Goal: Task Accomplishment & Management: Use online tool/utility

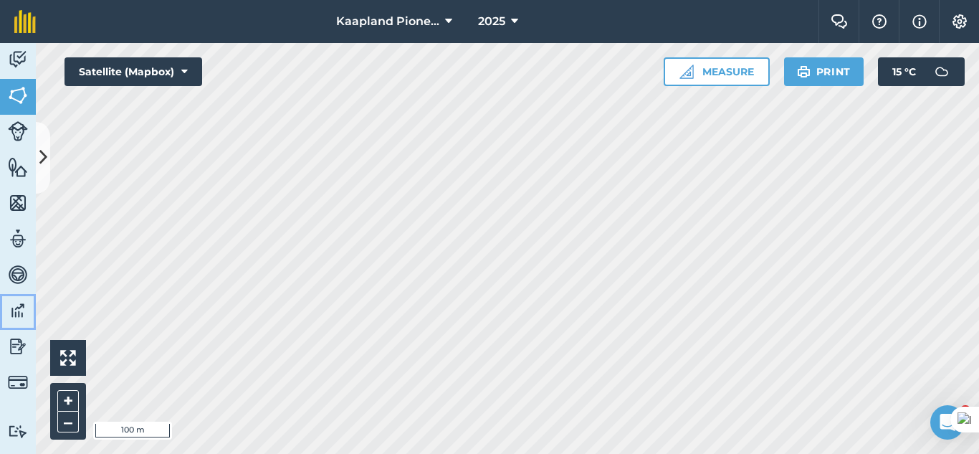
click at [9, 310] on img at bounding box center [18, 311] width 20 height 22
click at [44, 179] on button at bounding box center [43, 158] width 14 height 72
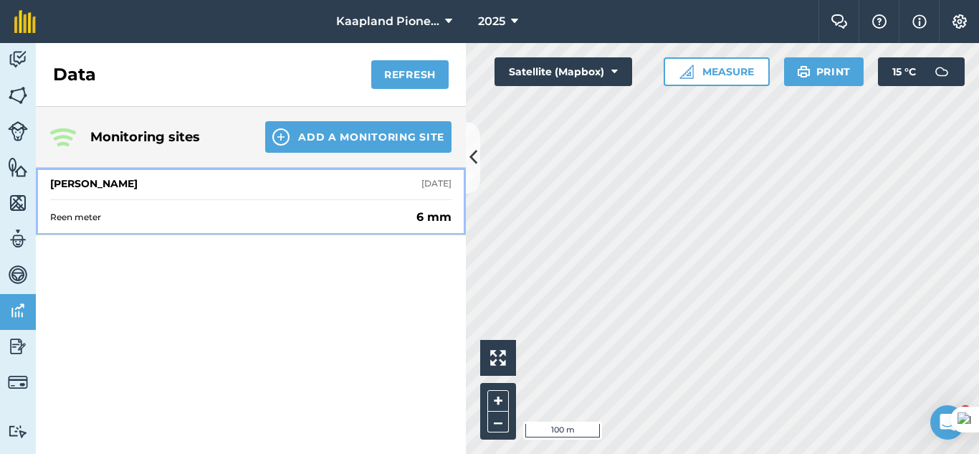
click at [288, 199] on div "[PERSON_NAME] [DATE]" at bounding box center [251, 184] width 402 height 32
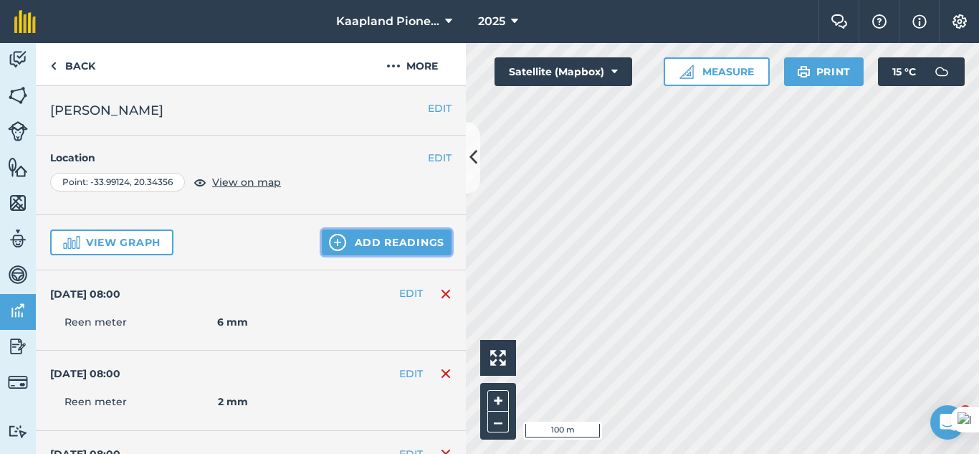
click at [353, 252] on button "Add readings" at bounding box center [387, 242] width 130 height 26
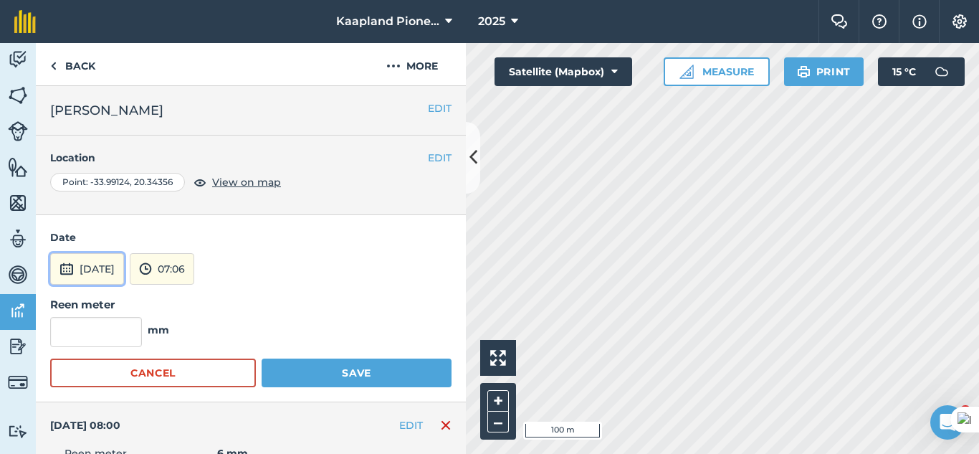
click at [124, 279] on button "[DATE]" at bounding box center [87, 269] width 74 height 32
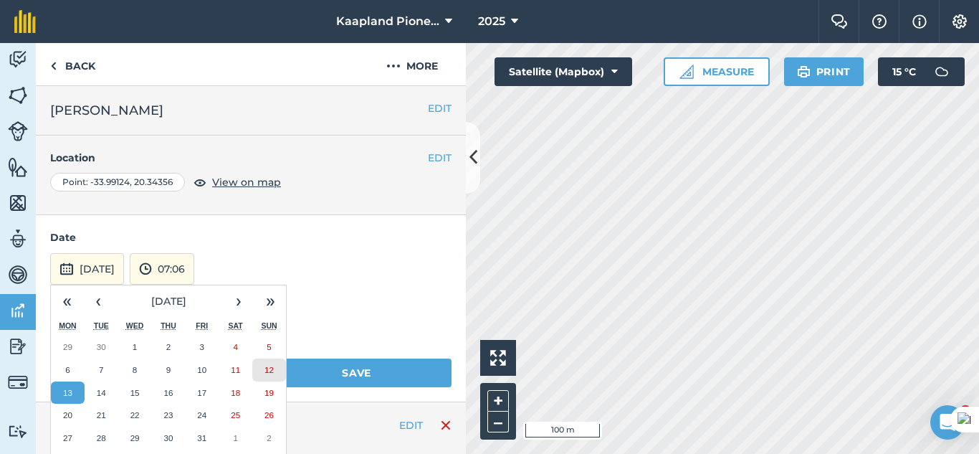
click at [265, 370] on abbr "12" at bounding box center [269, 369] width 9 height 9
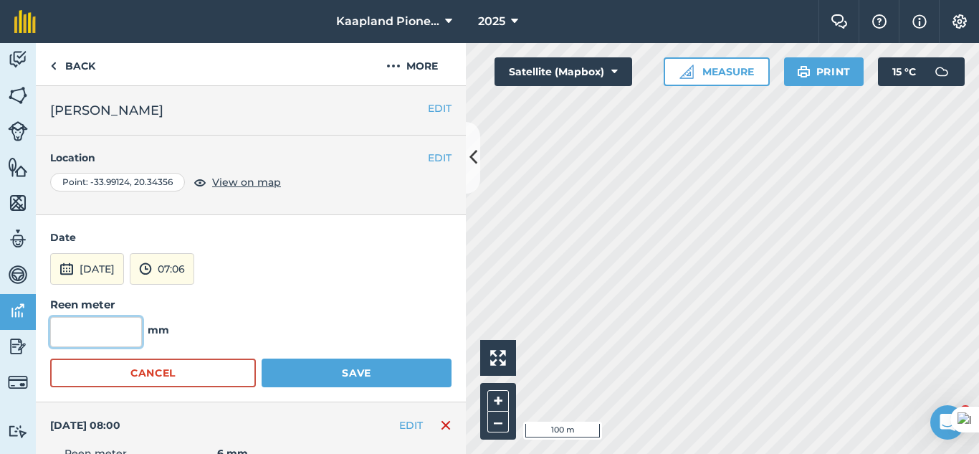
click at [92, 326] on input "text" at bounding box center [96, 332] width 92 height 30
click at [74, 336] on input "10,5" at bounding box center [96, 332] width 92 height 30
type input "10.5"
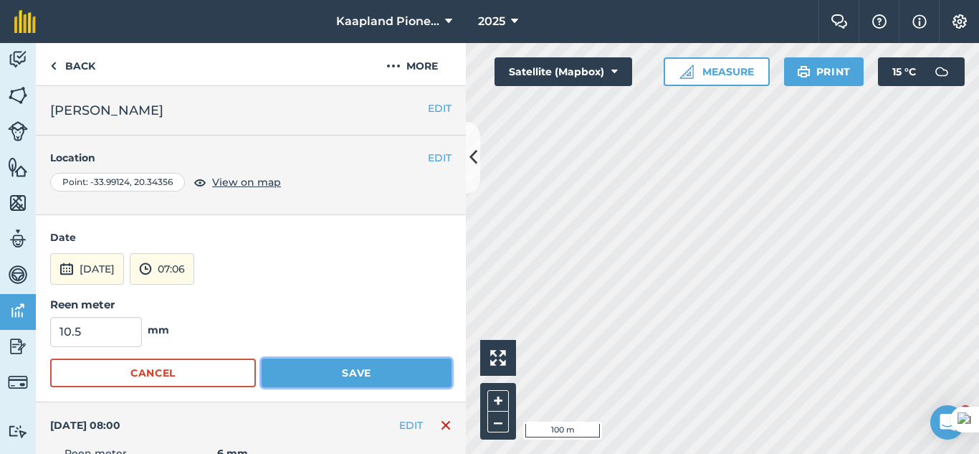
click at [327, 381] on button "Save" at bounding box center [357, 372] width 190 height 29
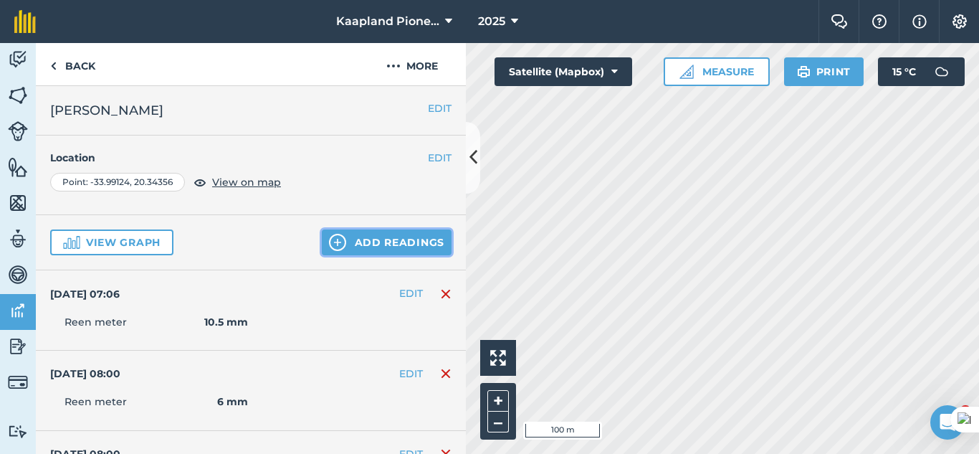
click at [394, 252] on button "Add readings" at bounding box center [387, 242] width 130 height 26
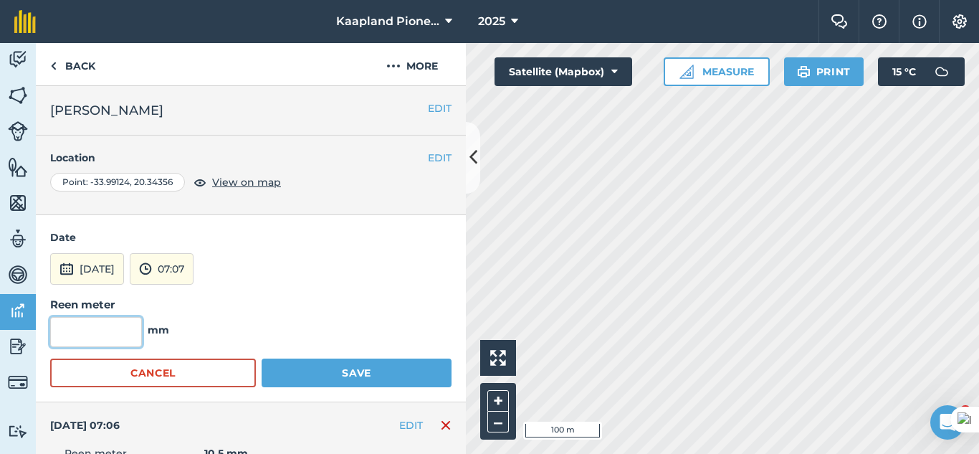
click at [85, 329] on input "text" at bounding box center [96, 332] width 92 height 30
click at [116, 274] on button "[DATE]" at bounding box center [87, 269] width 74 height 32
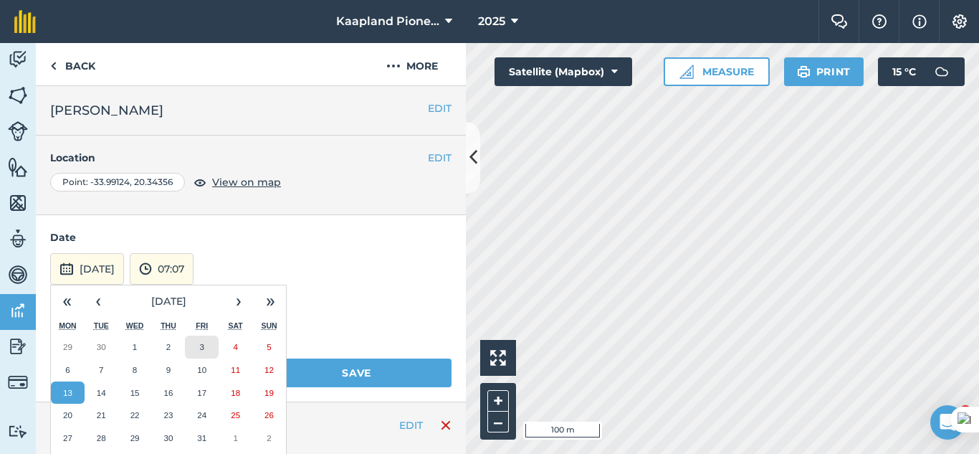
click at [193, 345] on button "3" at bounding box center [202, 347] width 34 height 23
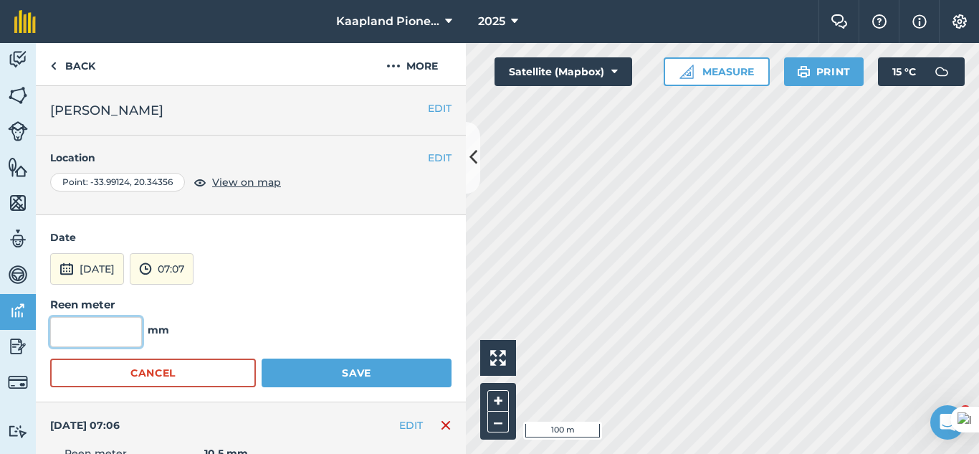
click at [100, 346] on input "text" at bounding box center [96, 332] width 92 height 30
type input "1.5"
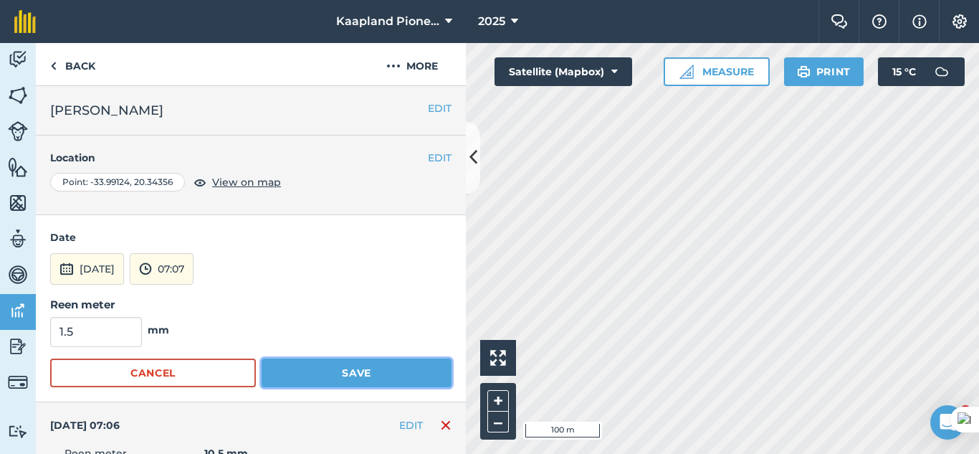
click at [290, 374] on button "Save" at bounding box center [357, 372] width 190 height 29
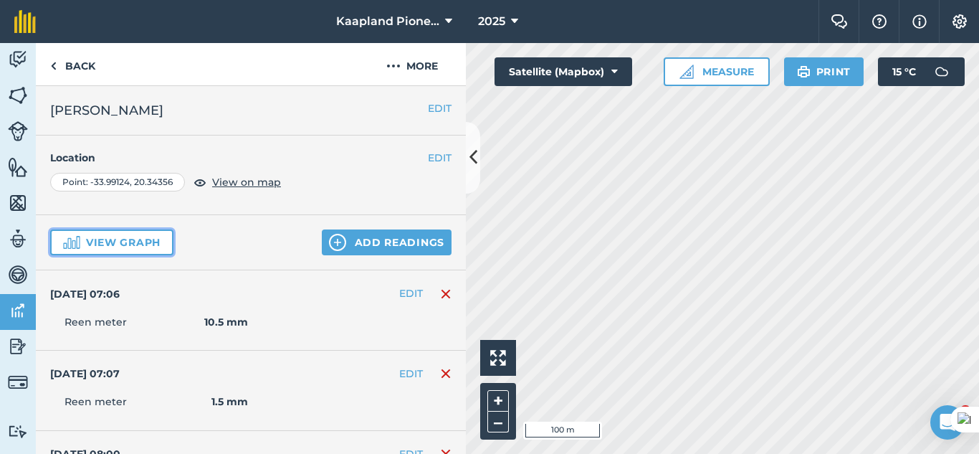
click at [127, 245] on button "View graph" at bounding box center [111, 242] width 123 height 26
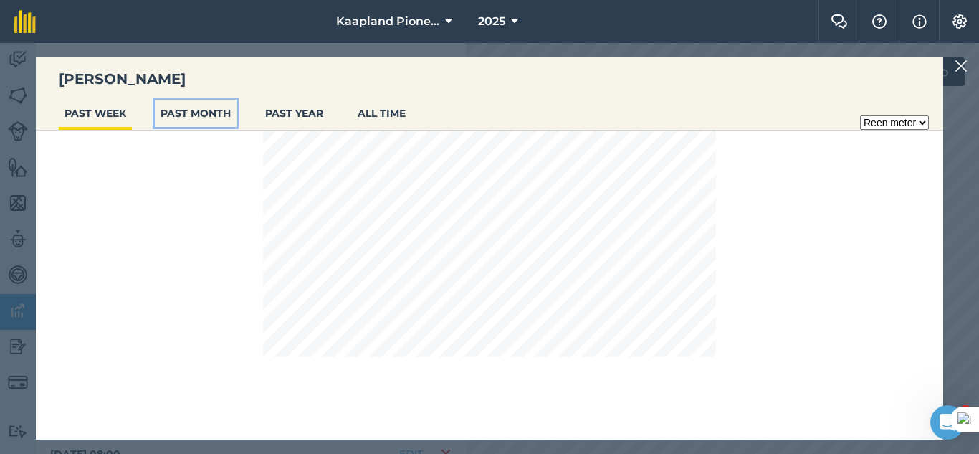
click at [230, 118] on button "PAST MONTH" at bounding box center [196, 113] width 82 height 27
click at [964, 73] on img at bounding box center [961, 65] width 13 height 17
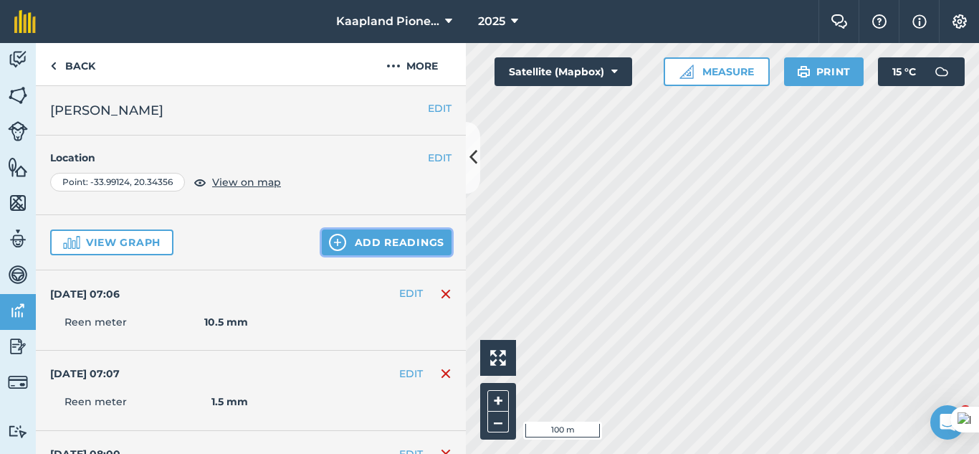
click at [343, 239] on button "Add readings" at bounding box center [387, 242] width 130 height 26
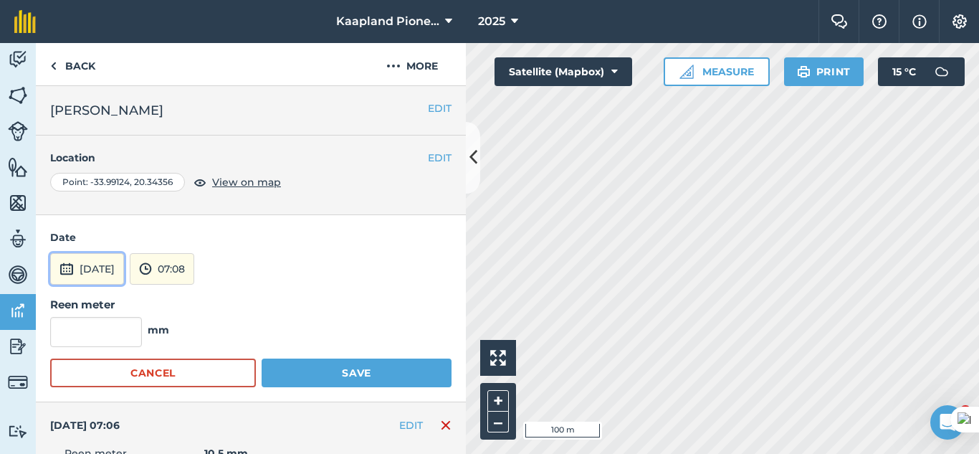
click at [124, 263] on button "[DATE]" at bounding box center [87, 269] width 74 height 32
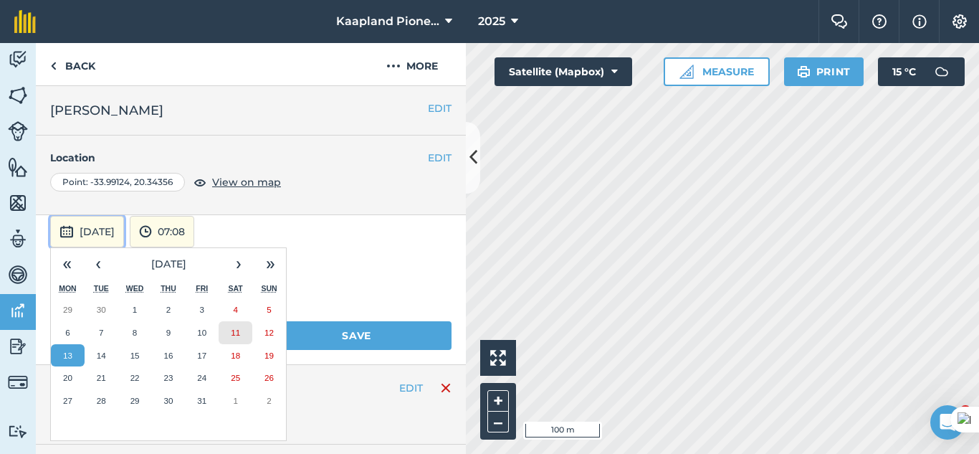
scroll to position [38, 0]
click at [114, 311] on button "30" at bounding box center [102, 309] width 34 height 23
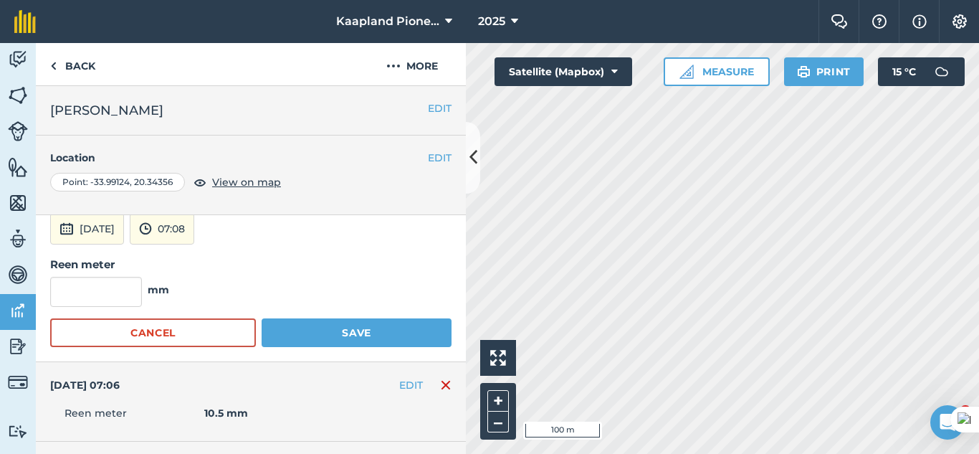
scroll to position [24, 0]
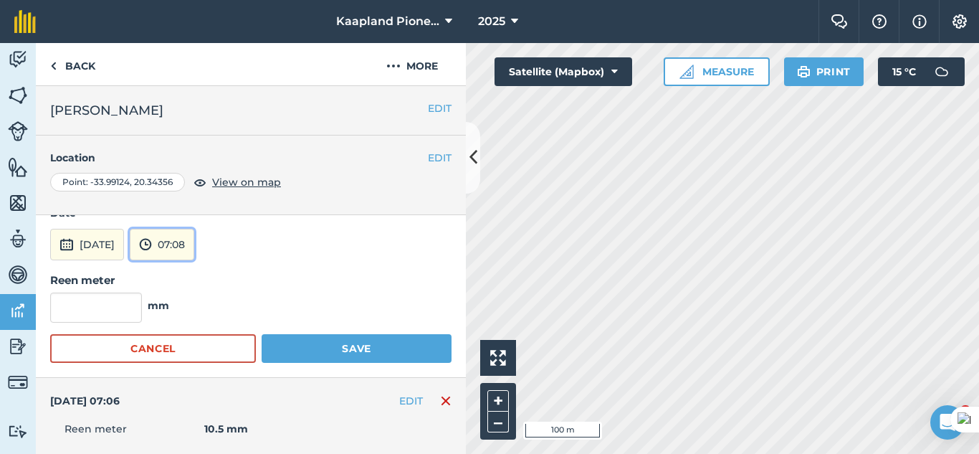
click at [194, 239] on button "07:08" at bounding box center [162, 245] width 65 height 32
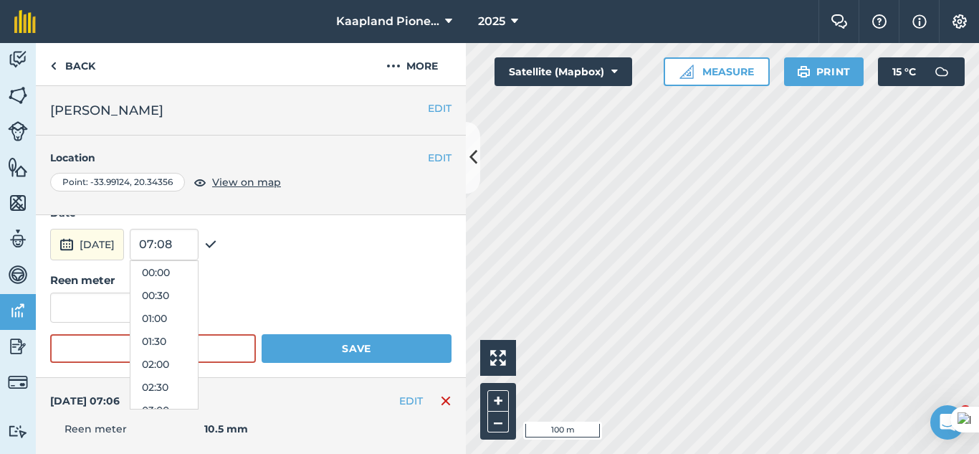
scroll to position [275, 0]
click at [198, 358] on button "08:00" at bounding box center [163, 364] width 67 height 23
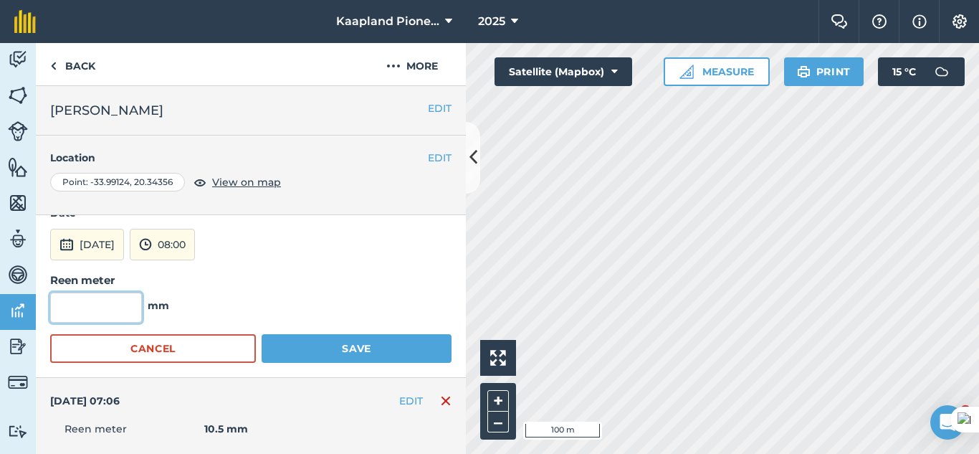
click at [131, 310] on input "text" at bounding box center [96, 308] width 92 height 30
type input "0"
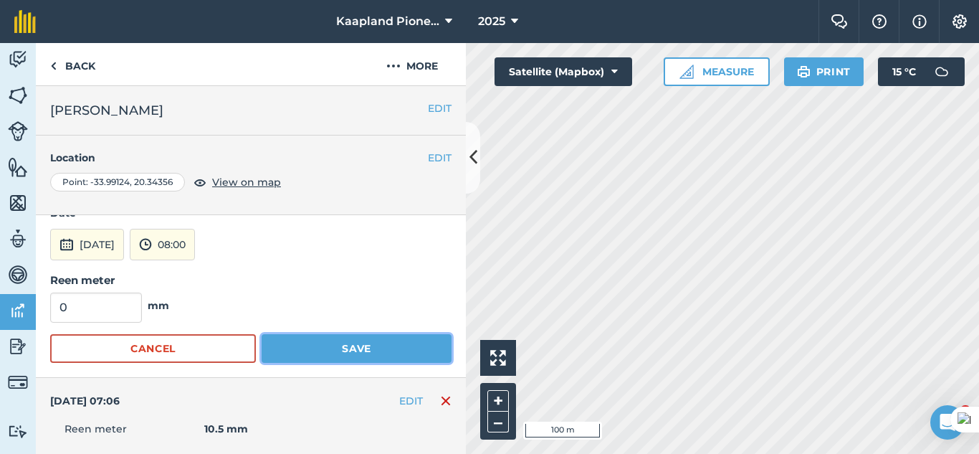
click at [353, 358] on button "Save" at bounding box center [357, 348] width 190 height 29
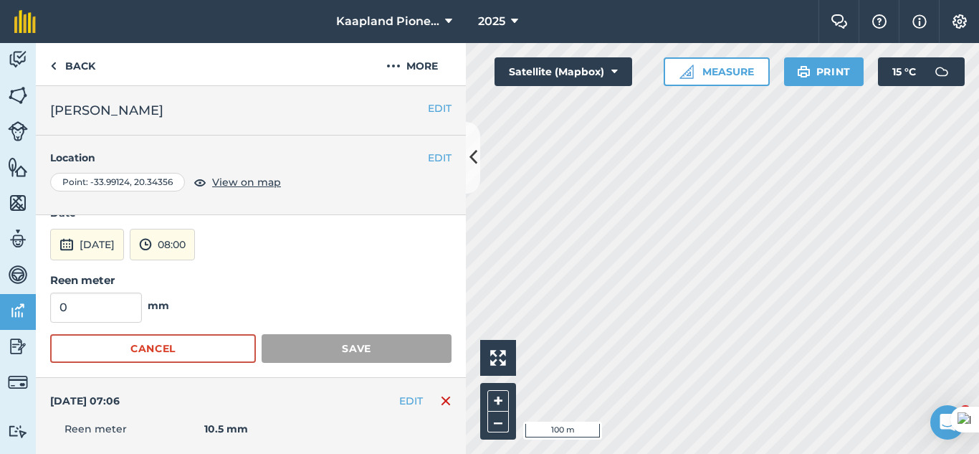
scroll to position [0, 0]
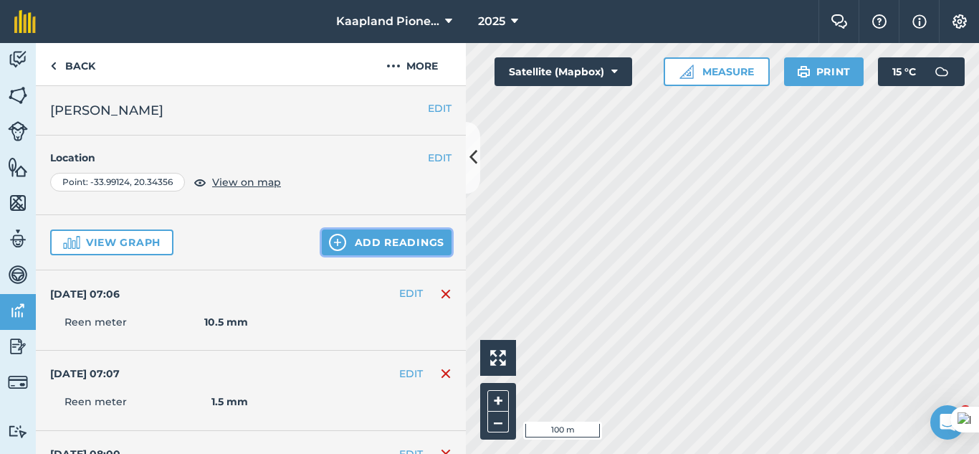
click at [337, 250] on button "Add readings" at bounding box center [387, 242] width 130 height 26
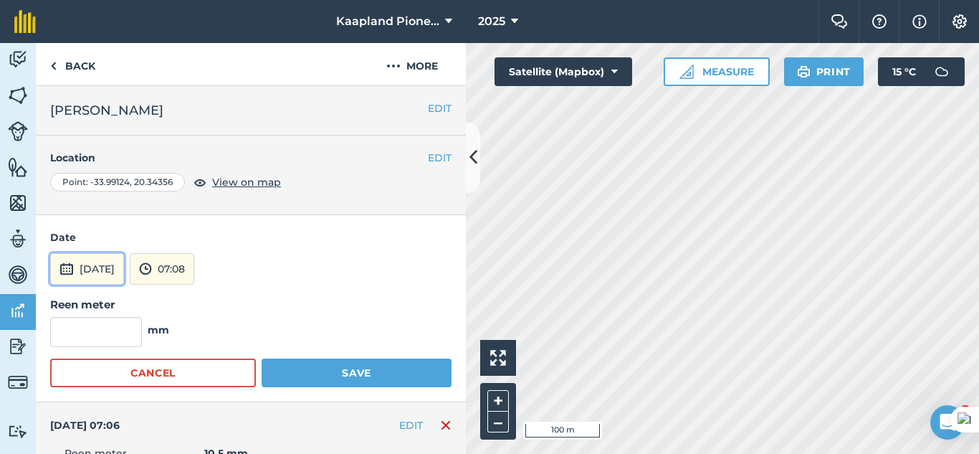
click at [124, 266] on button "[DATE]" at bounding box center [87, 269] width 74 height 32
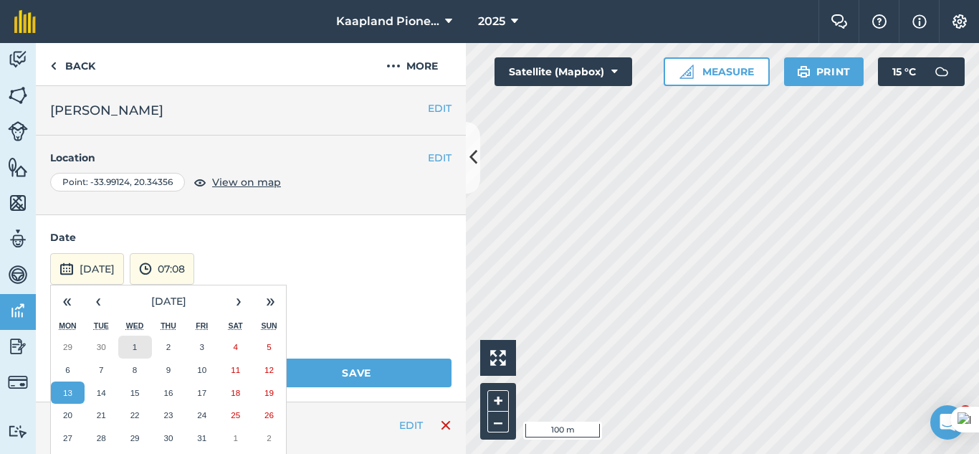
click at [148, 348] on button "1" at bounding box center [135, 347] width 34 height 23
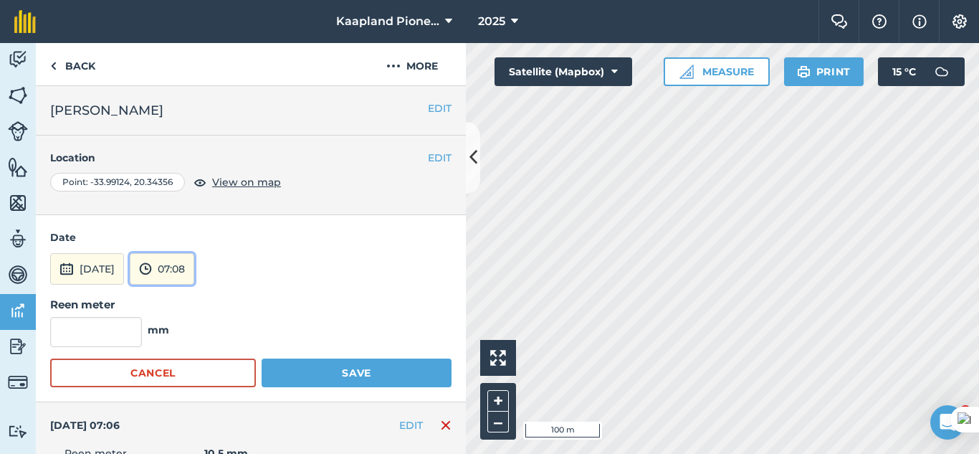
click at [193, 281] on button "07:08" at bounding box center [162, 269] width 65 height 32
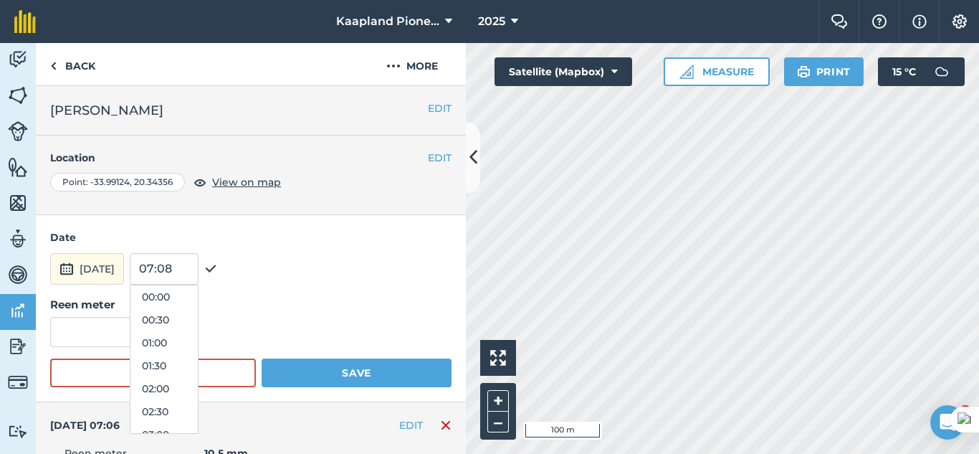
scroll to position [275, 0]
click at [181, 392] on button "08:00" at bounding box center [163, 388] width 67 height 23
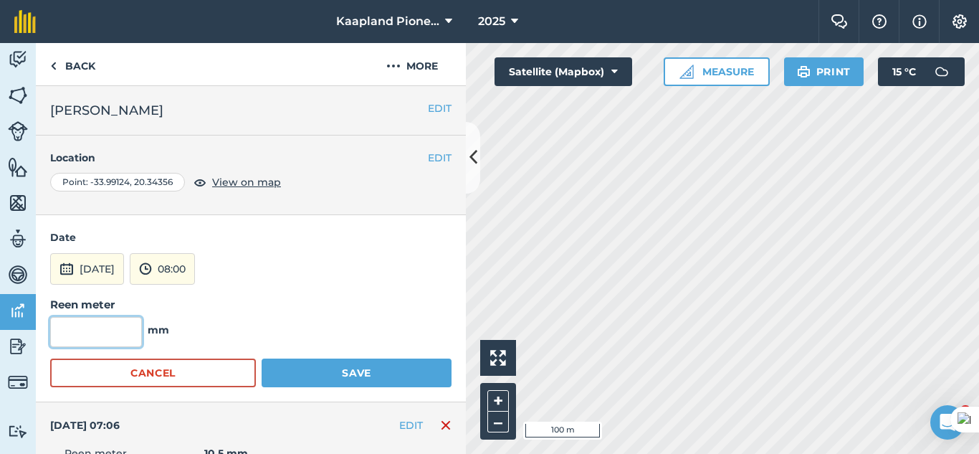
click at [97, 328] on input "text" at bounding box center [96, 332] width 92 height 30
type input "0"
click at [50, 253] on button "[DATE]" at bounding box center [87, 269] width 74 height 32
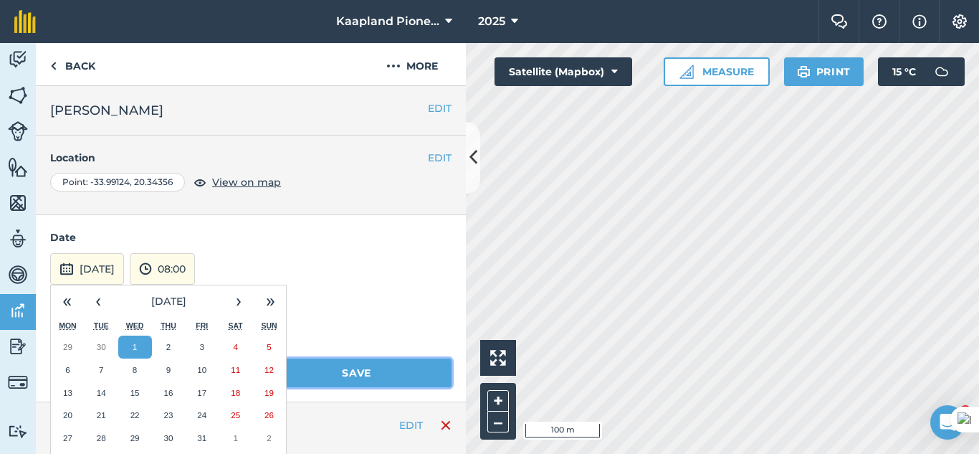
click at [380, 367] on button "Save" at bounding box center [357, 372] width 190 height 29
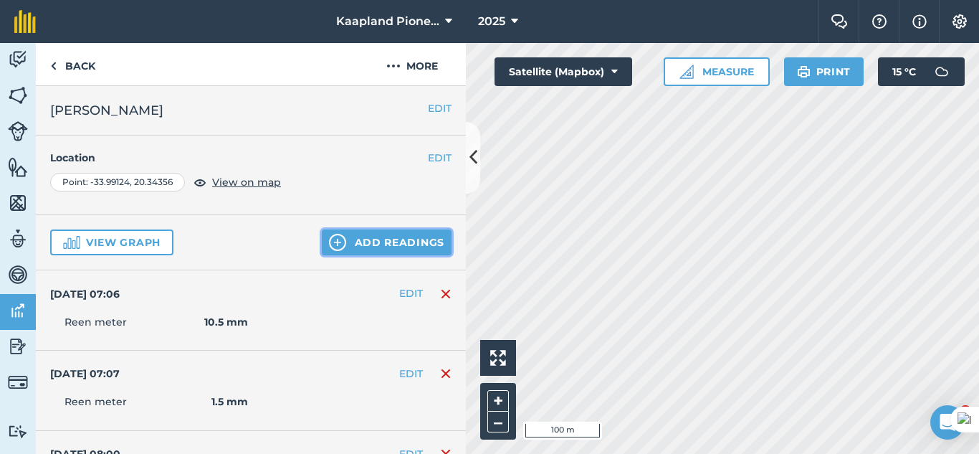
click at [375, 242] on button "Add readings" at bounding box center [387, 242] width 130 height 26
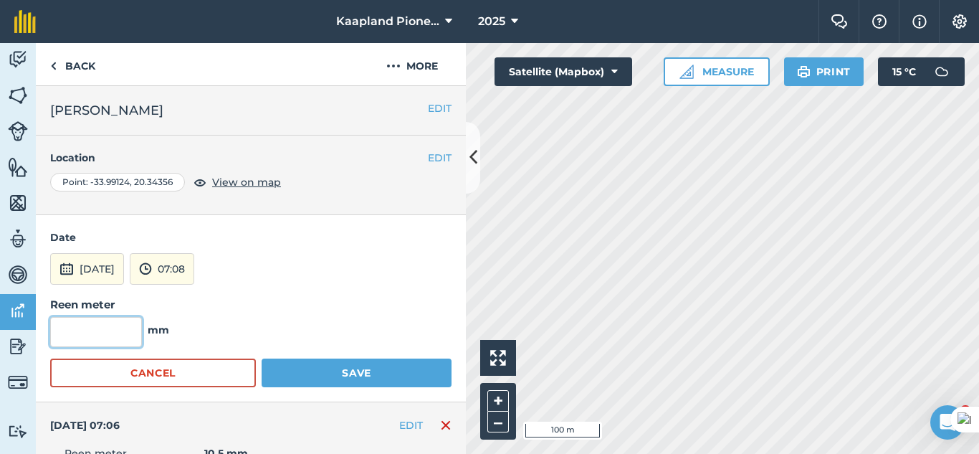
click at [86, 344] on input "text" at bounding box center [96, 332] width 92 height 30
type input "0"
click at [92, 265] on button "[DATE]" at bounding box center [87, 269] width 74 height 32
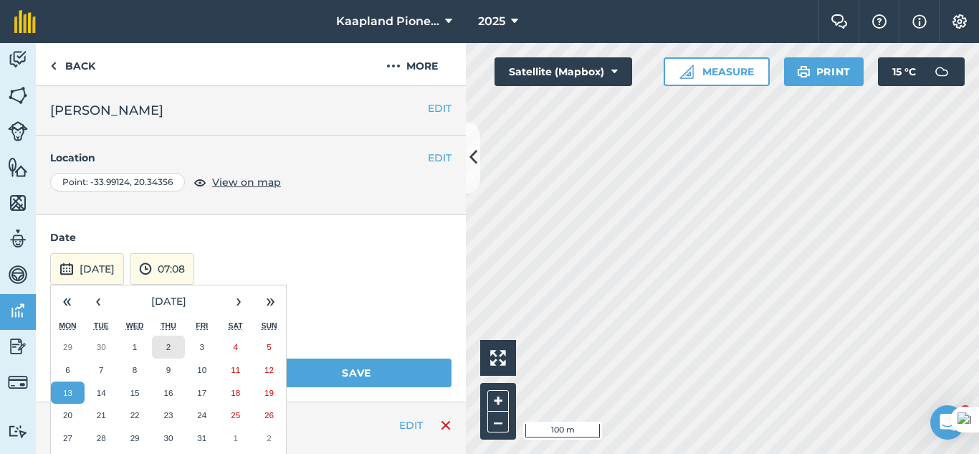
click at [165, 348] on button "2" at bounding box center [169, 347] width 34 height 23
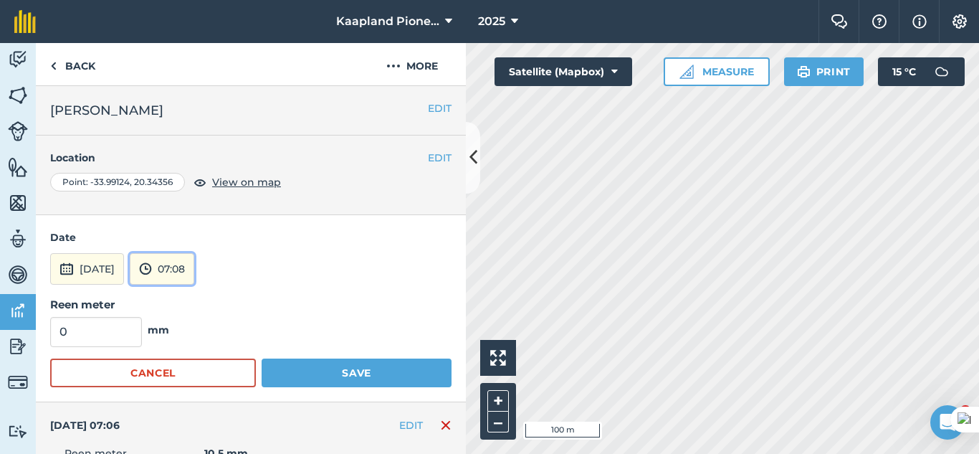
click at [194, 269] on button "07:08" at bounding box center [162, 269] width 65 height 32
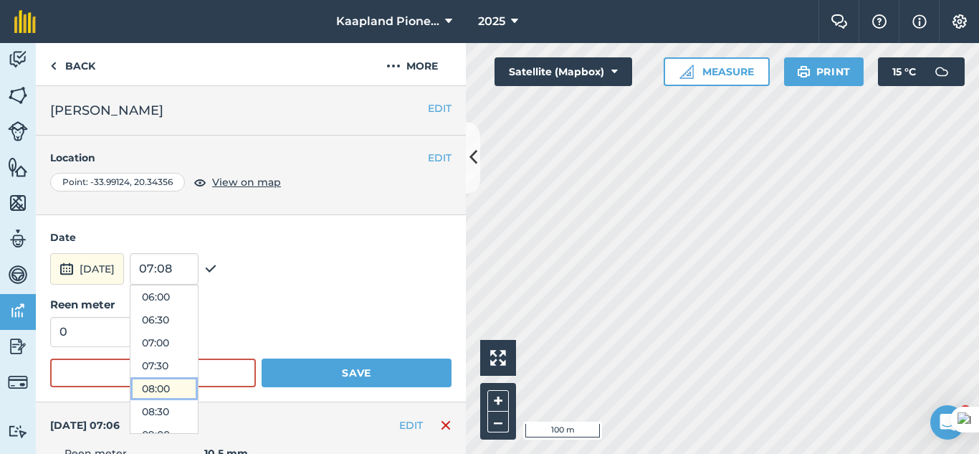
click at [194, 381] on button "08:00" at bounding box center [163, 388] width 67 height 23
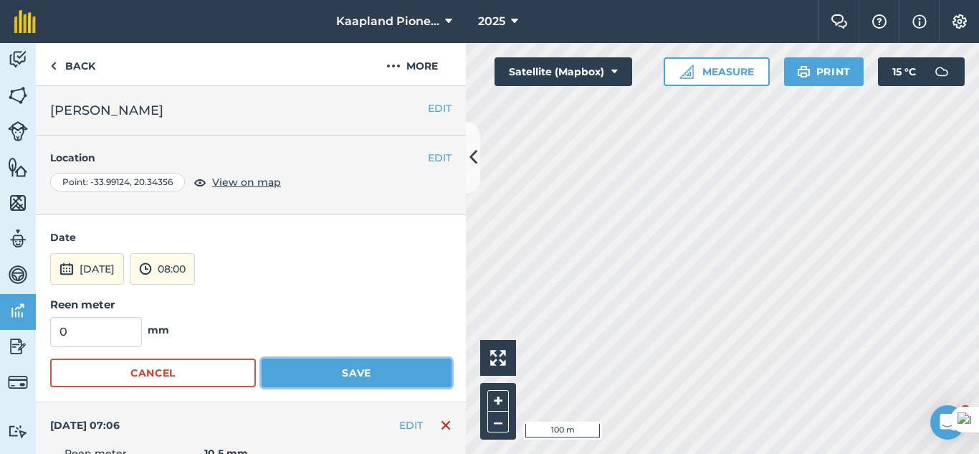
click at [367, 384] on button "Save" at bounding box center [357, 372] width 190 height 29
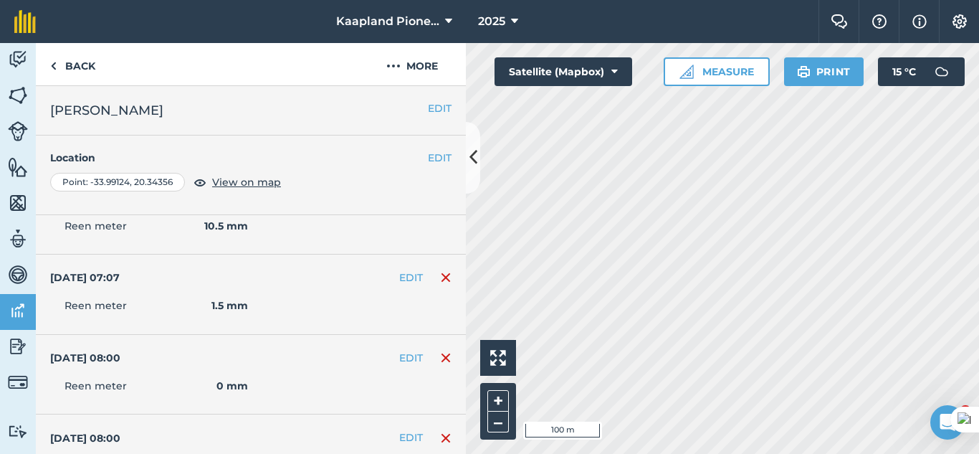
scroll to position [0, 0]
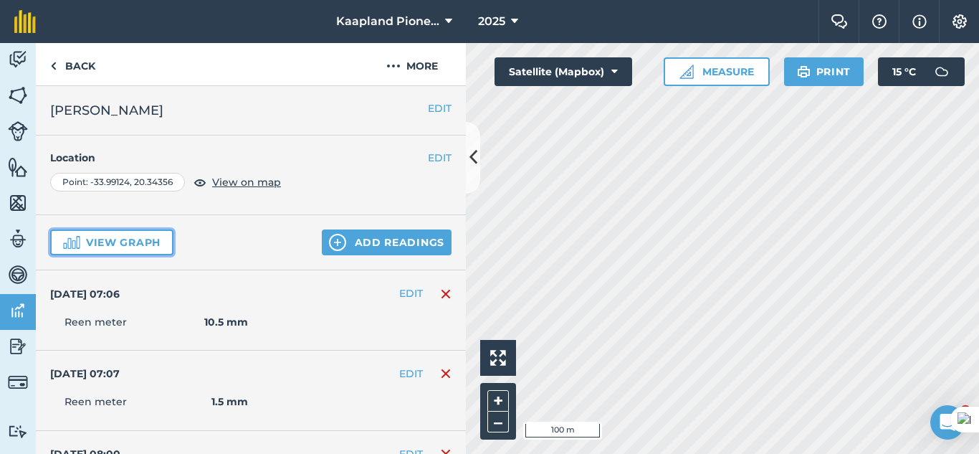
click at [159, 242] on button "View graph" at bounding box center [111, 242] width 123 height 26
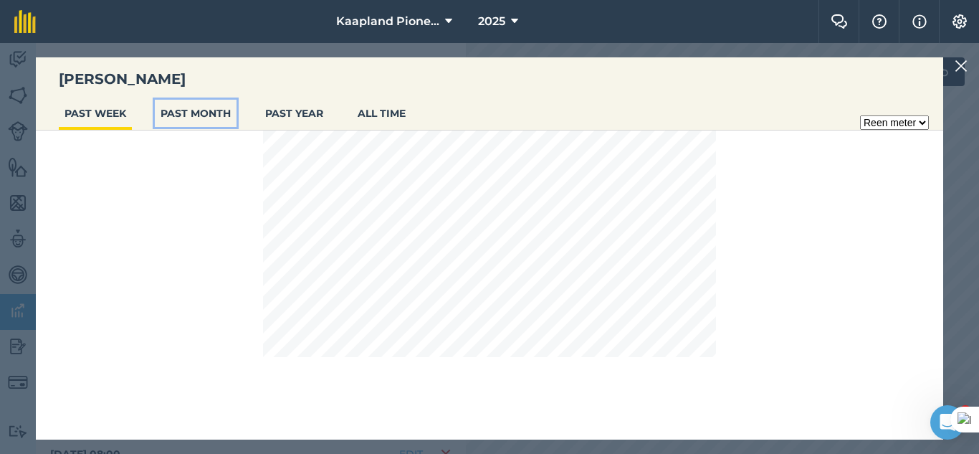
click at [200, 113] on button "PAST MONTH" at bounding box center [196, 113] width 82 height 27
click at [304, 105] on button "PAST YEAR" at bounding box center [295, 113] width 70 height 27
click at [221, 117] on button "PAST MONTH" at bounding box center [196, 113] width 82 height 27
click at [308, 118] on button "PAST YEAR" at bounding box center [295, 113] width 70 height 27
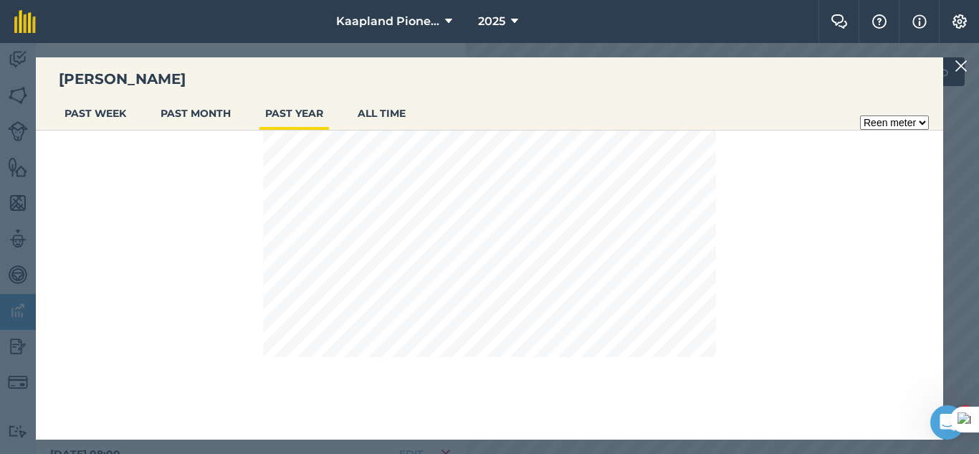
click at [971, 62] on div at bounding box center [963, 65] width 17 height 17
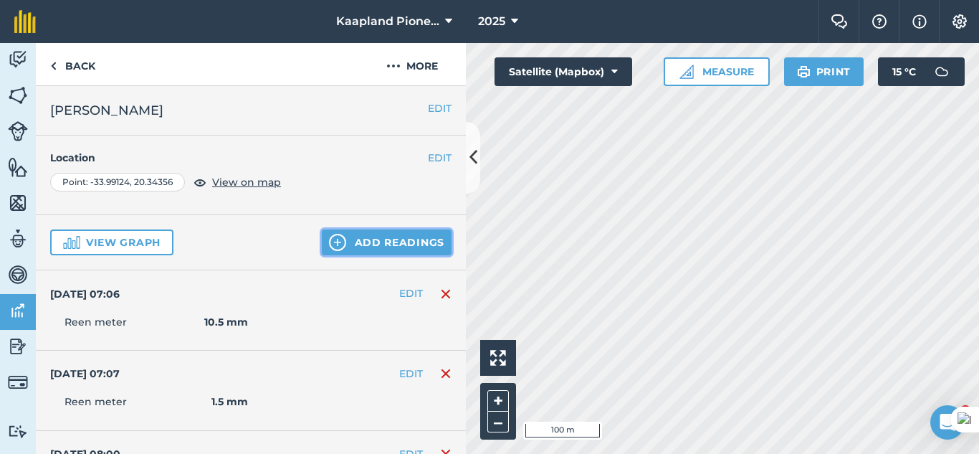
click at [376, 247] on button "Add readings" at bounding box center [387, 242] width 130 height 26
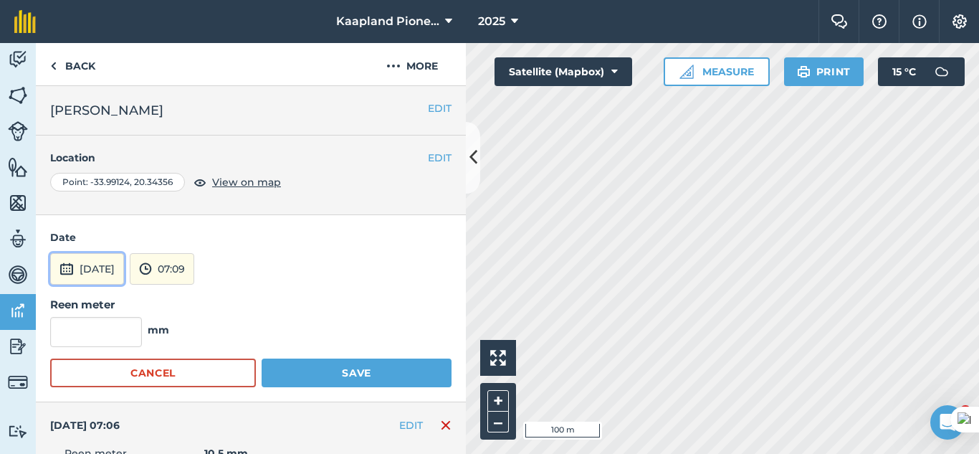
click at [115, 274] on button "[DATE]" at bounding box center [87, 269] width 74 height 32
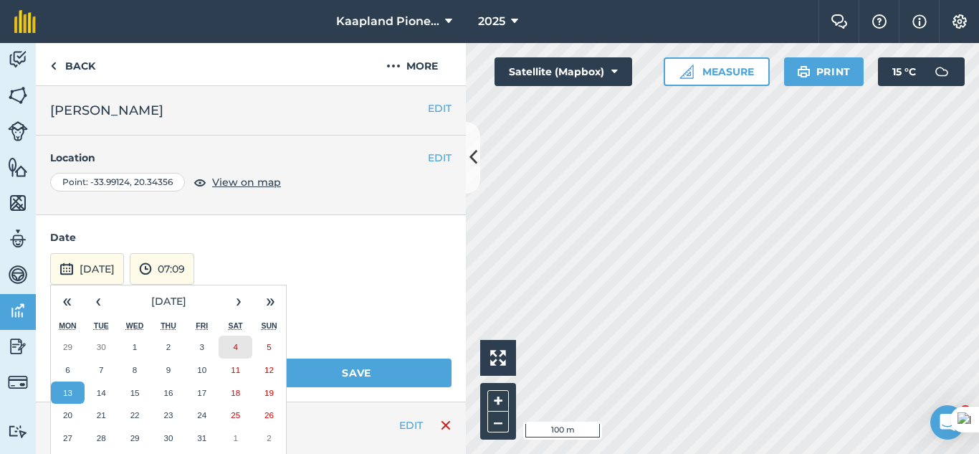
click at [240, 345] on button "4" at bounding box center [236, 347] width 34 height 23
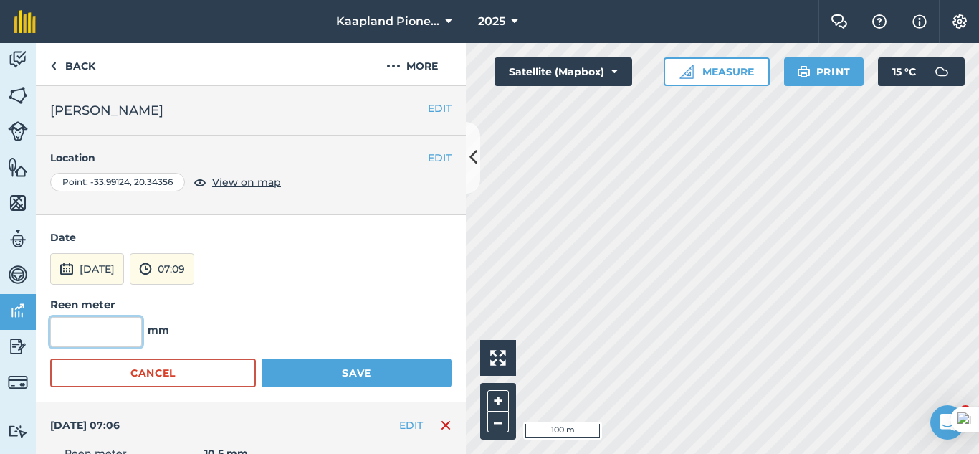
click at [95, 337] on input "text" at bounding box center [96, 332] width 92 height 30
type input "0"
click at [193, 263] on button "07:09" at bounding box center [162, 269] width 65 height 32
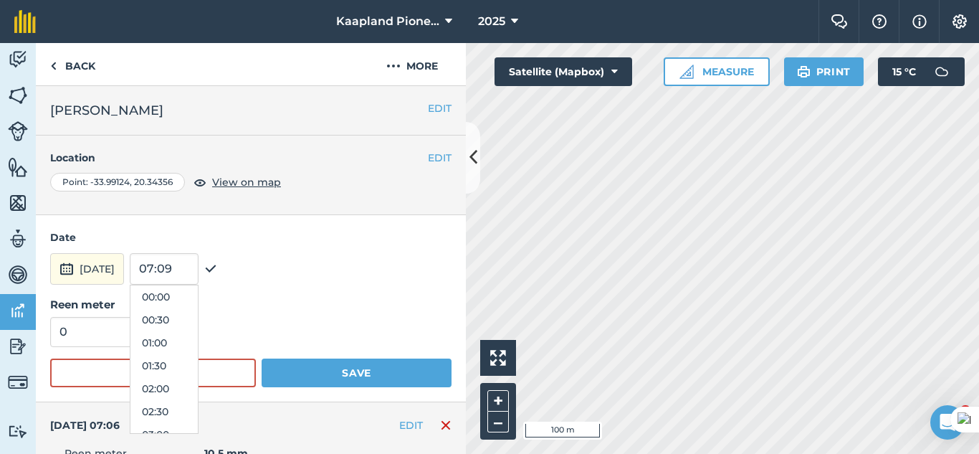
scroll to position [275, 0]
click at [196, 387] on button "08:00" at bounding box center [163, 388] width 67 height 23
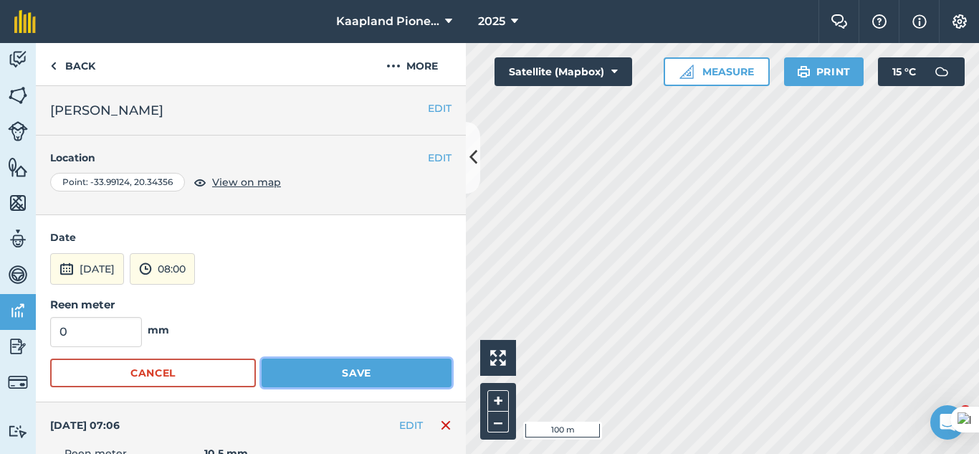
click at [346, 376] on button "Save" at bounding box center [357, 372] width 190 height 29
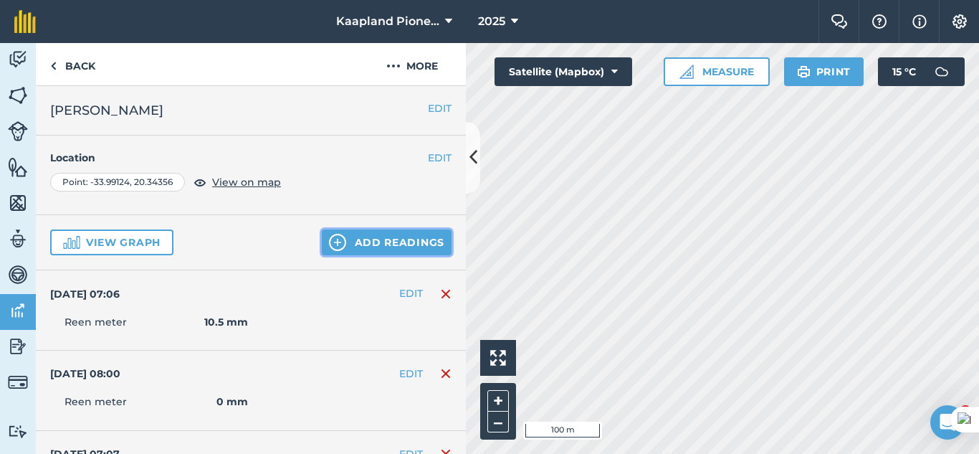
click at [380, 244] on button "Add readings" at bounding box center [387, 242] width 130 height 26
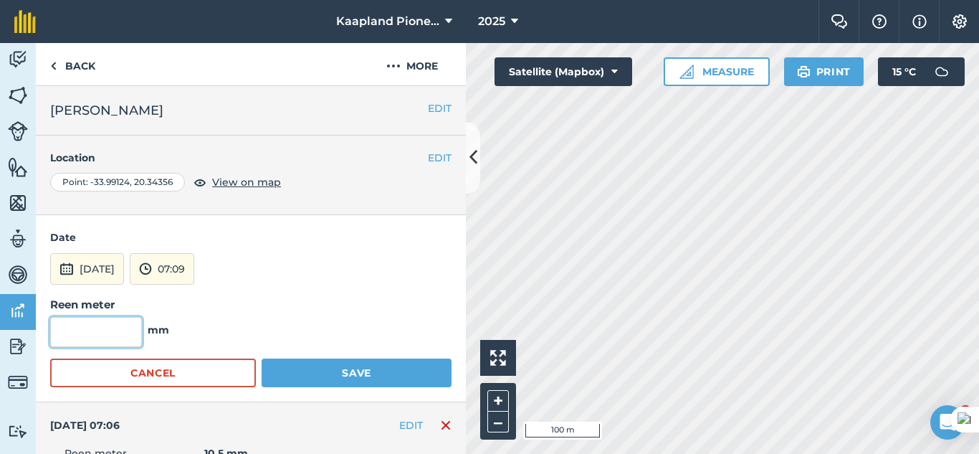
click at [130, 320] on input "text" at bounding box center [96, 332] width 92 height 30
type input "0"
click at [194, 262] on button "07:09" at bounding box center [162, 269] width 65 height 32
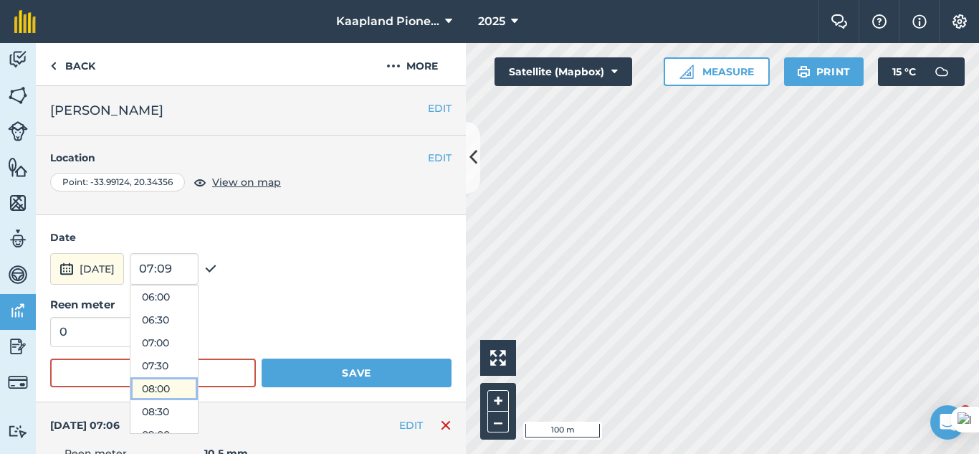
click at [198, 393] on button "08:00" at bounding box center [163, 388] width 67 height 23
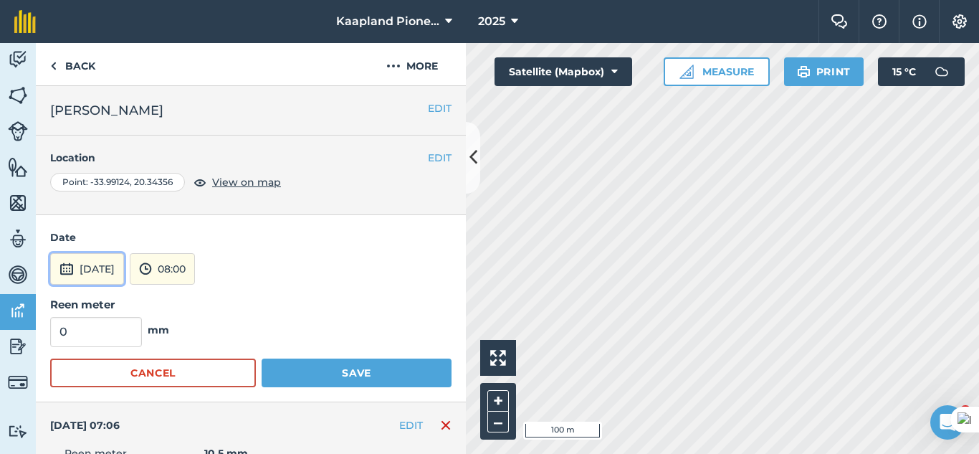
click at [124, 265] on button "[DATE]" at bounding box center [87, 269] width 74 height 32
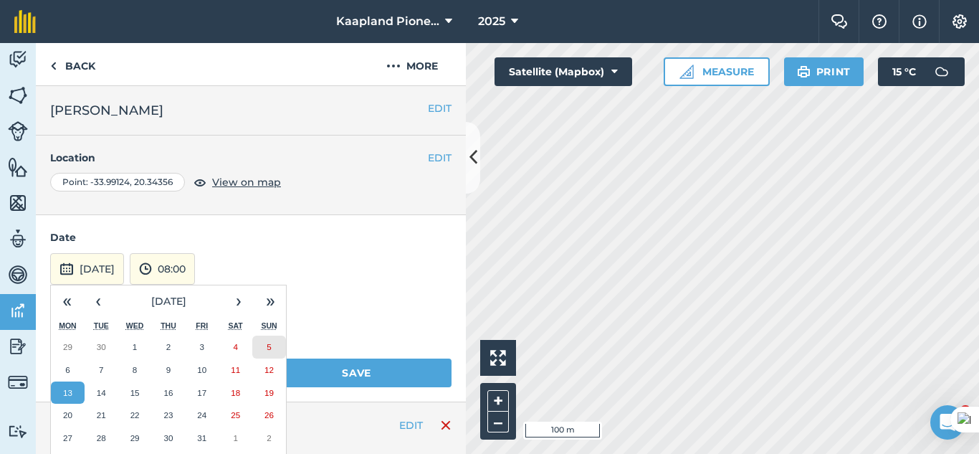
click at [270, 350] on abbr "5" at bounding box center [269, 346] width 4 height 9
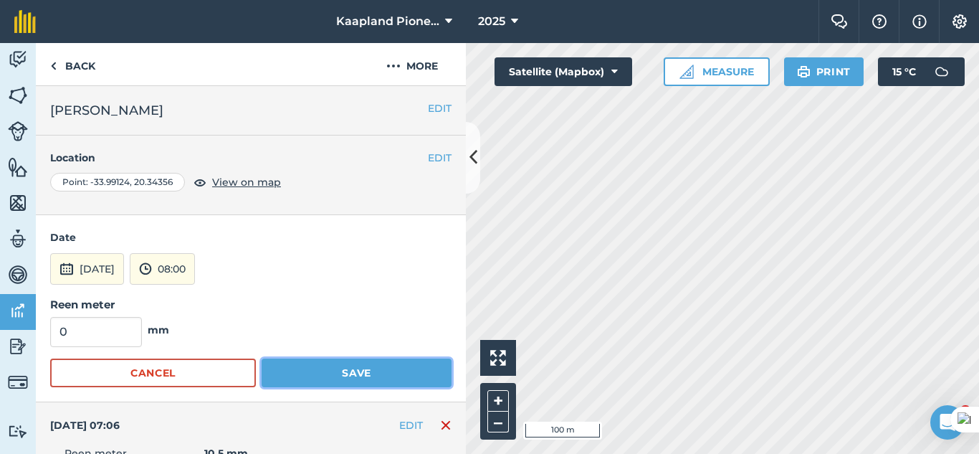
click at [343, 385] on button "Save" at bounding box center [357, 372] width 190 height 29
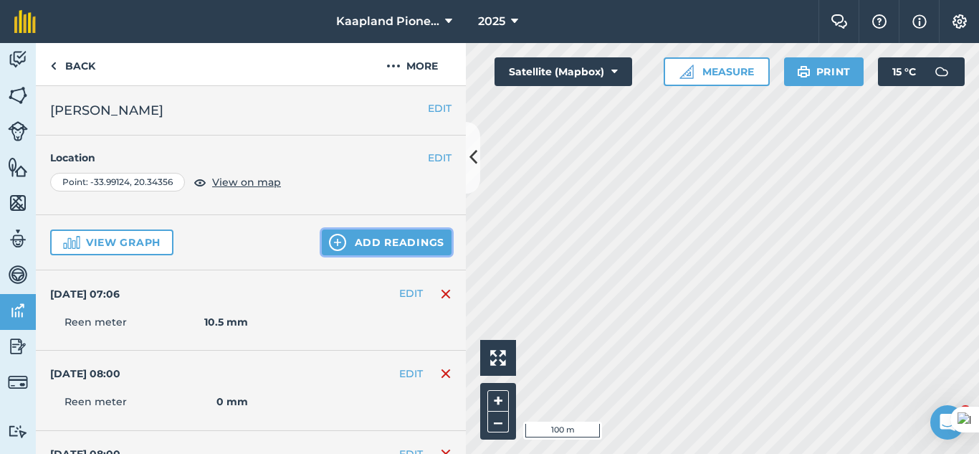
click at [402, 238] on button "Add readings" at bounding box center [387, 242] width 130 height 26
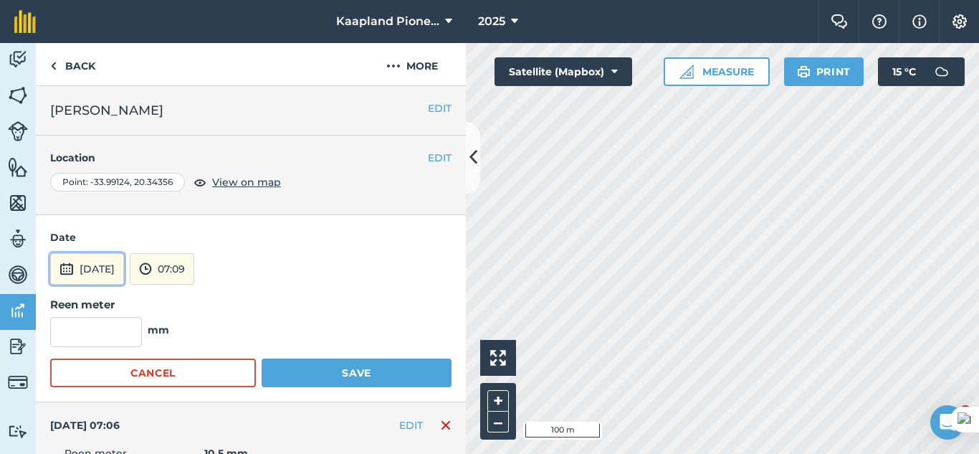
click at [124, 269] on button "[DATE]" at bounding box center [87, 269] width 74 height 32
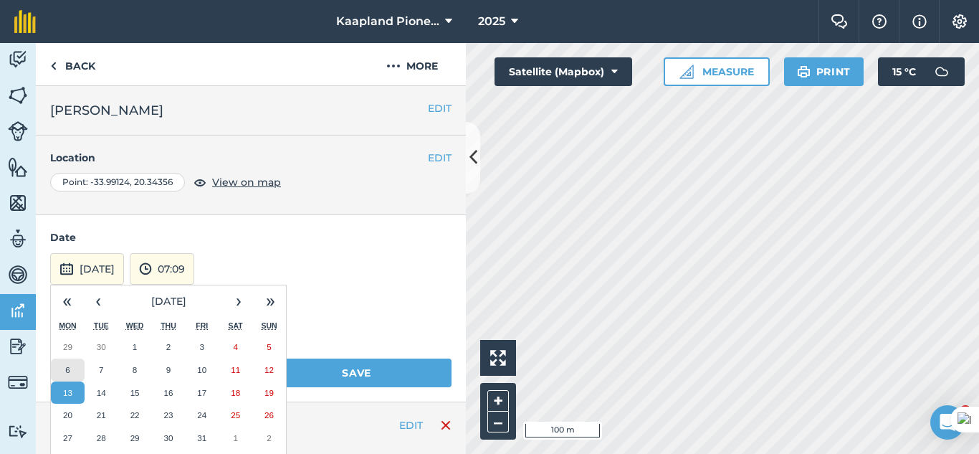
click at [73, 379] on button "6" at bounding box center [68, 369] width 34 height 23
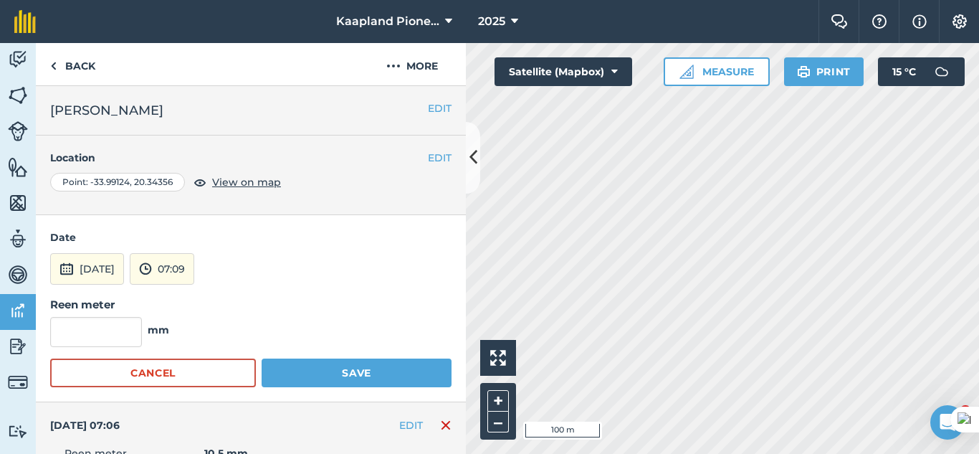
click at [208, 250] on form "Date [DATE] 07:09 Reen meter mm Cancel Save" at bounding box center [251, 307] width 402 height 157
click at [194, 260] on button "07:09" at bounding box center [162, 269] width 65 height 32
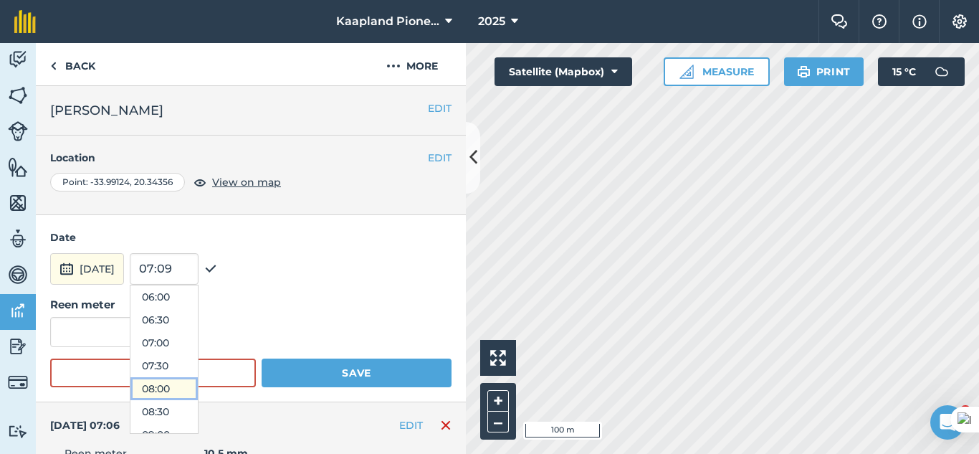
click at [181, 394] on button "08:00" at bounding box center [163, 388] width 67 height 23
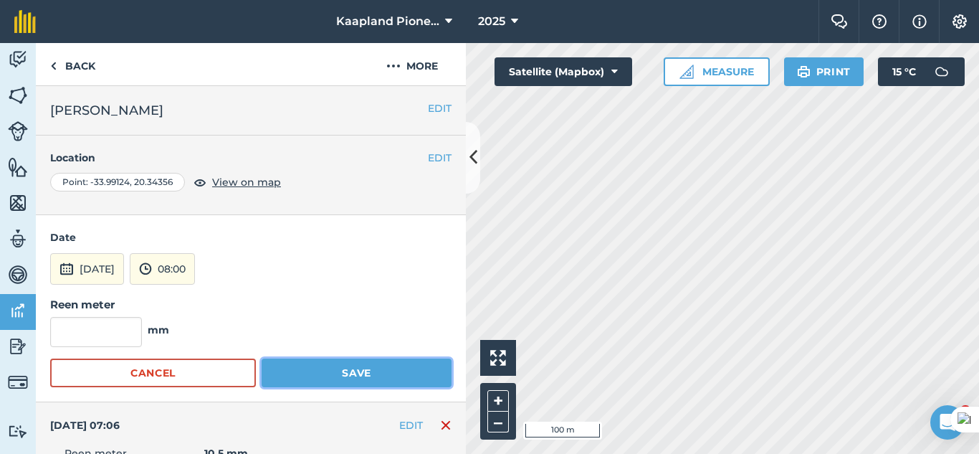
click at [336, 369] on button "Save" at bounding box center [357, 372] width 190 height 29
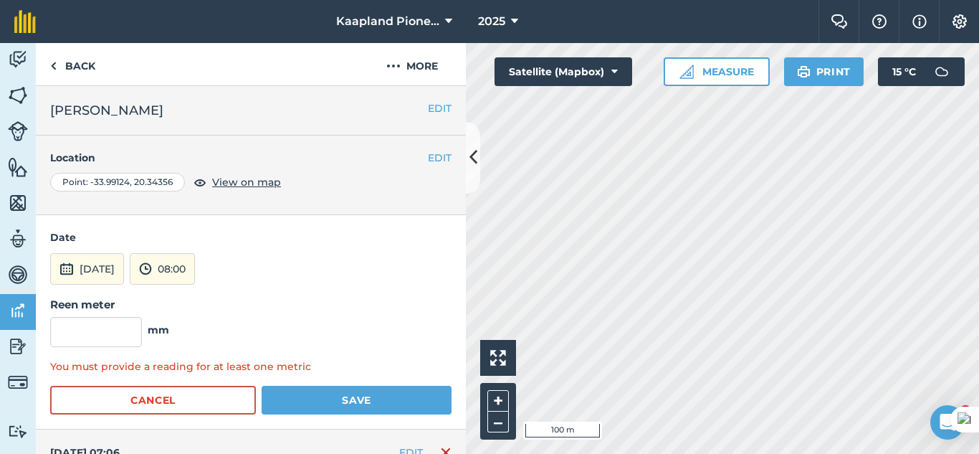
click at [76, 348] on form "Date [DATE] 08:00 Reen meter mm You must provide a reading for at least one met…" at bounding box center [251, 321] width 402 height 185
click at [81, 338] on input "text" at bounding box center [96, 332] width 92 height 30
type input "0"
click at [331, 402] on button "Save" at bounding box center [357, 400] width 190 height 29
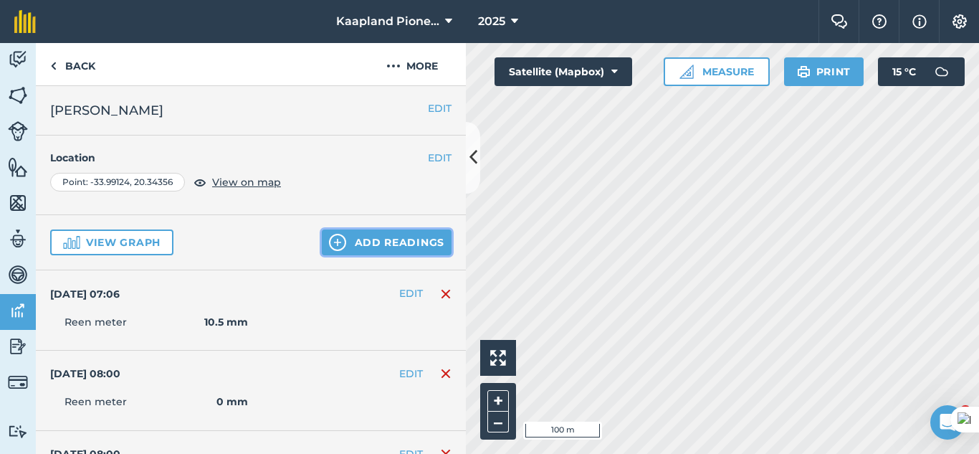
click at [359, 247] on button "Add readings" at bounding box center [387, 242] width 130 height 26
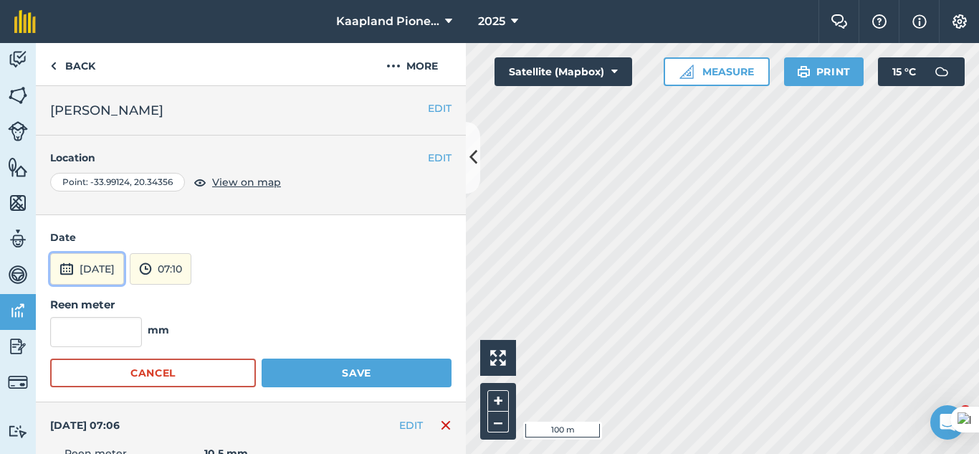
click at [124, 267] on button "[DATE]" at bounding box center [87, 269] width 74 height 32
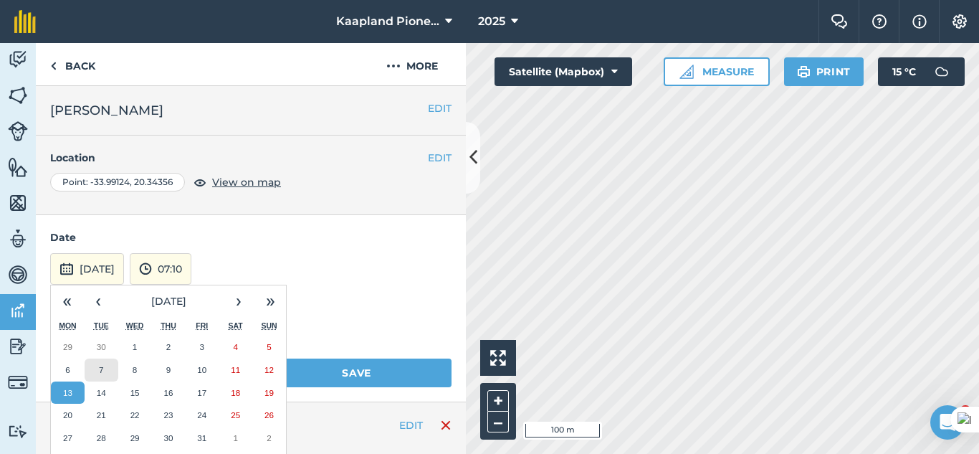
click at [100, 371] on abbr "7" at bounding box center [101, 369] width 4 height 9
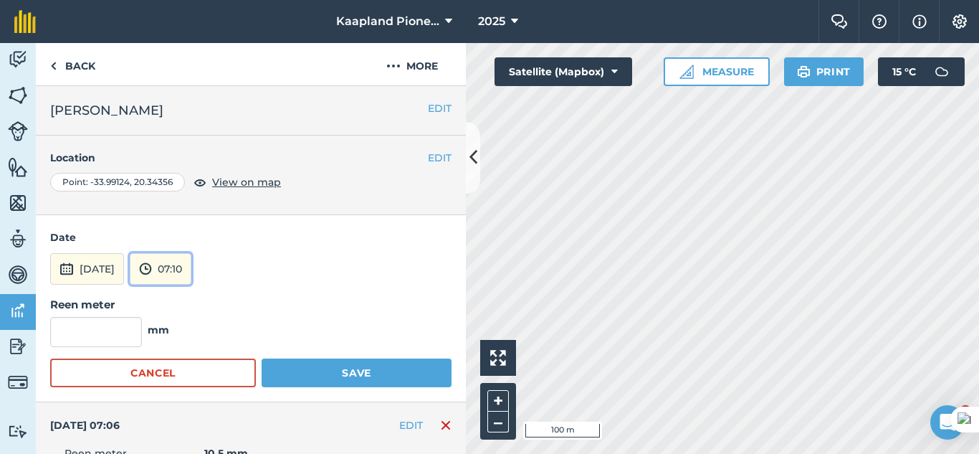
click at [189, 275] on button "07:10" at bounding box center [161, 269] width 62 height 32
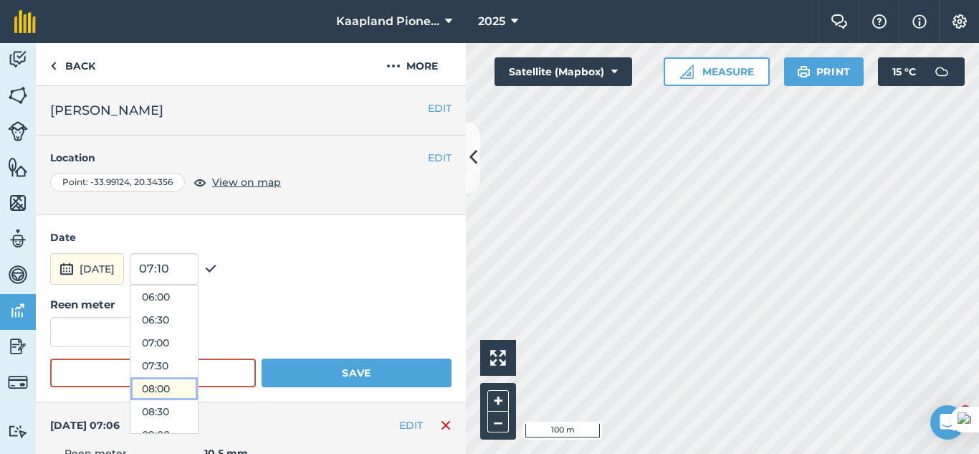
click at [196, 387] on button "08:00" at bounding box center [163, 388] width 67 height 23
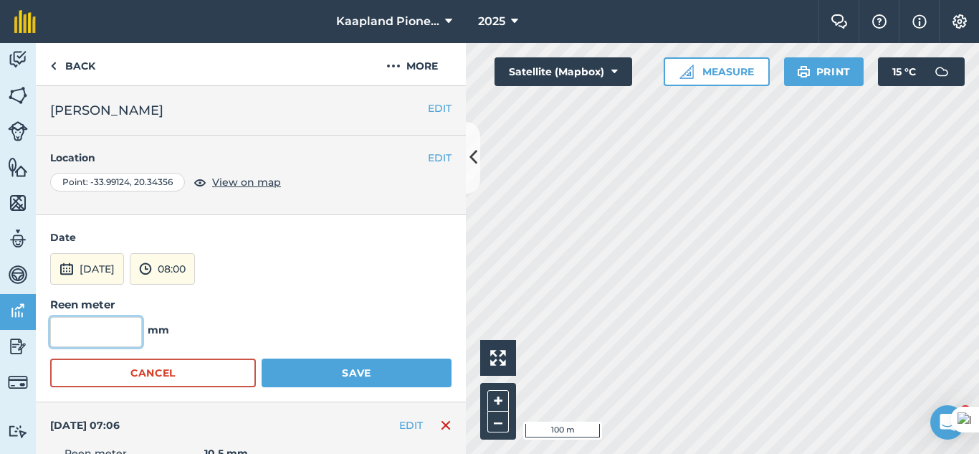
click at [113, 336] on input "text" at bounding box center [96, 332] width 92 height 30
type input "0"
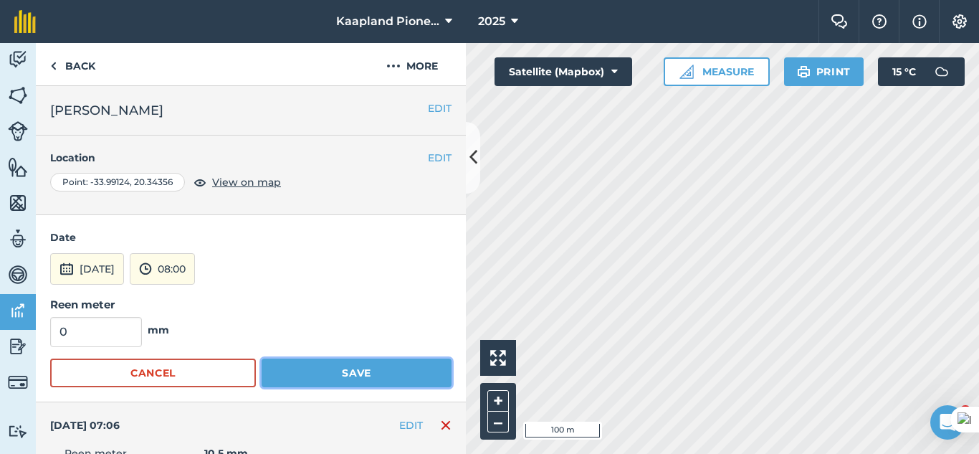
click at [307, 373] on button "Save" at bounding box center [357, 372] width 190 height 29
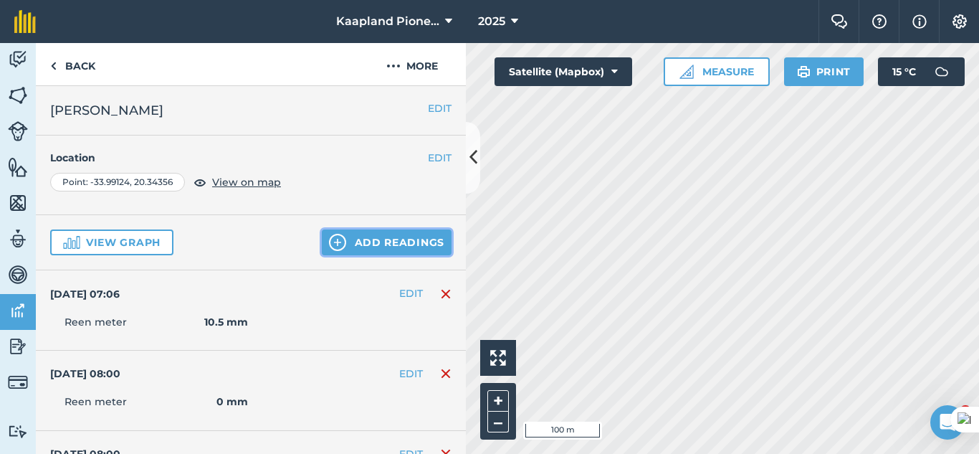
click at [374, 239] on button "Add readings" at bounding box center [387, 242] width 130 height 26
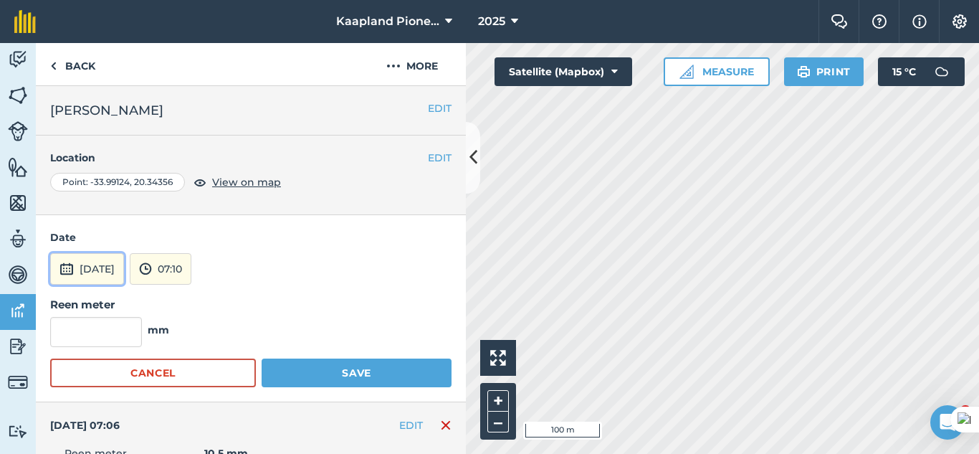
click at [117, 267] on button "[DATE]" at bounding box center [87, 269] width 74 height 32
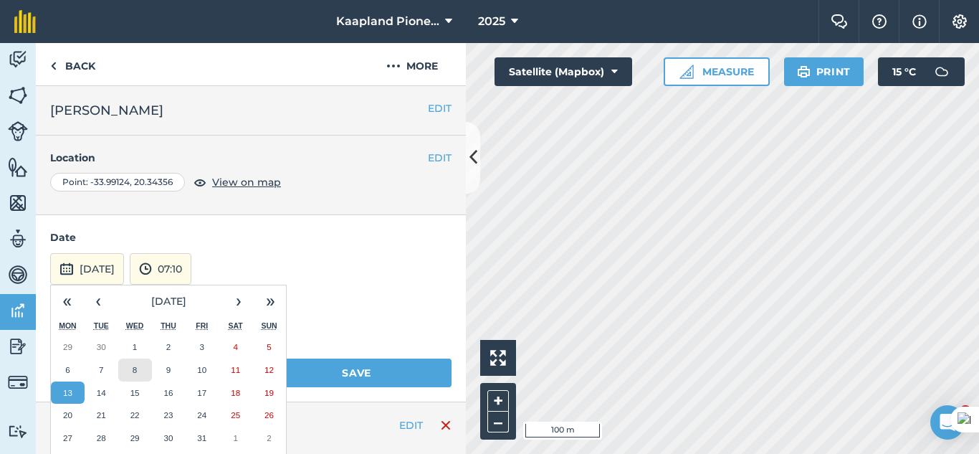
click at [127, 368] on button "8" at bounding box center [135, 369] width 34 height 23
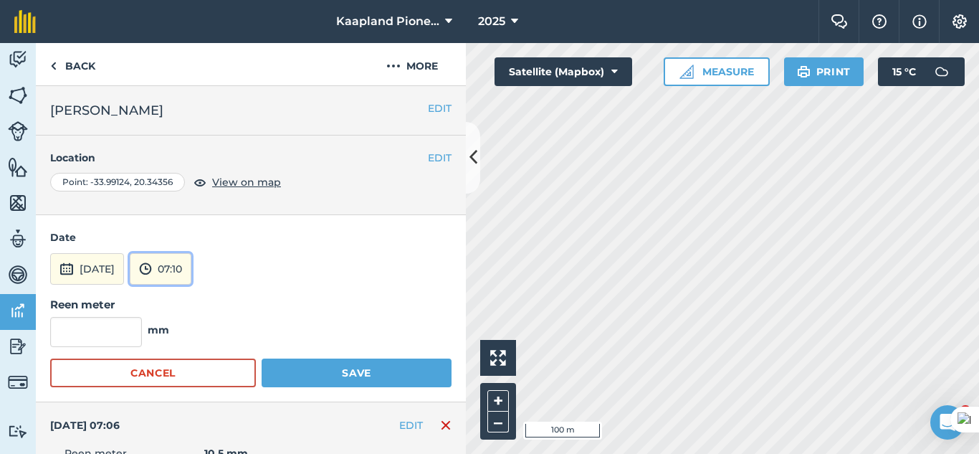
click at [191, 270] on button "07:10" at bounding box center [161, 269] width 62 height 32
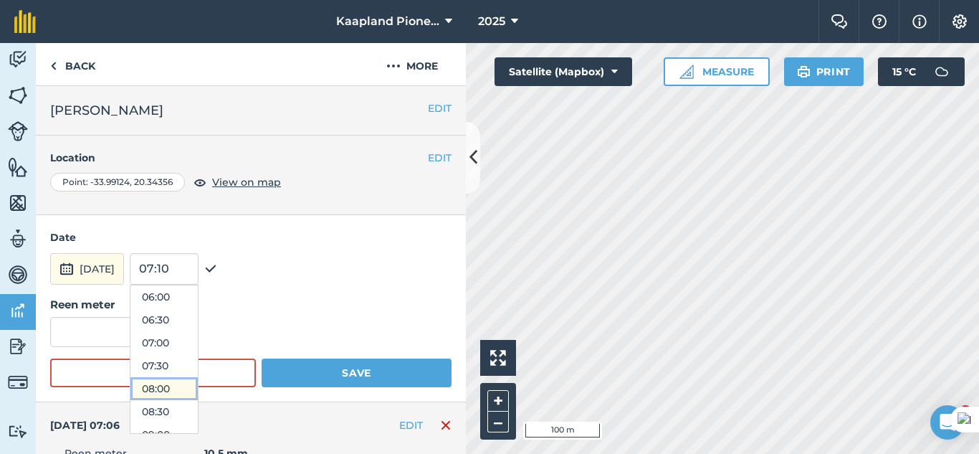
click at [198, 386] on button "08:00" at bounding box center [163, 388] width 67 height 23
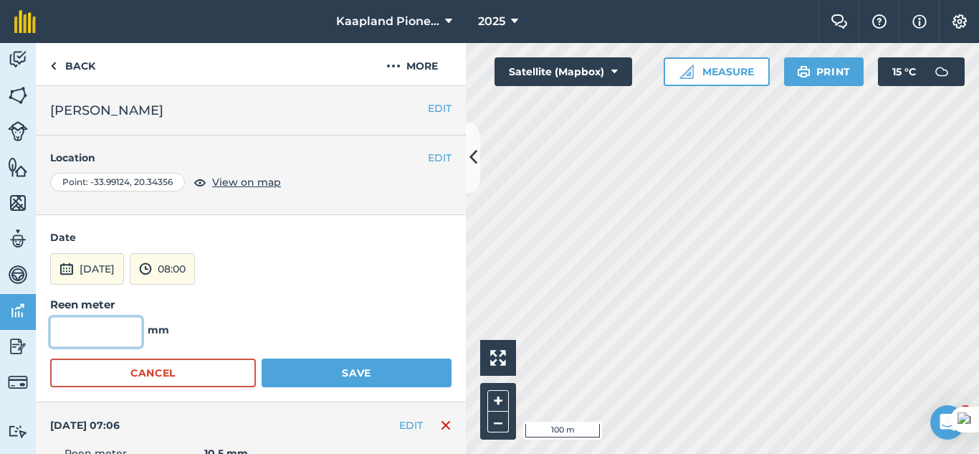
click at [129, 328] on input "text" at bounding box center [96, 332] width 92 height 30
type input "0"
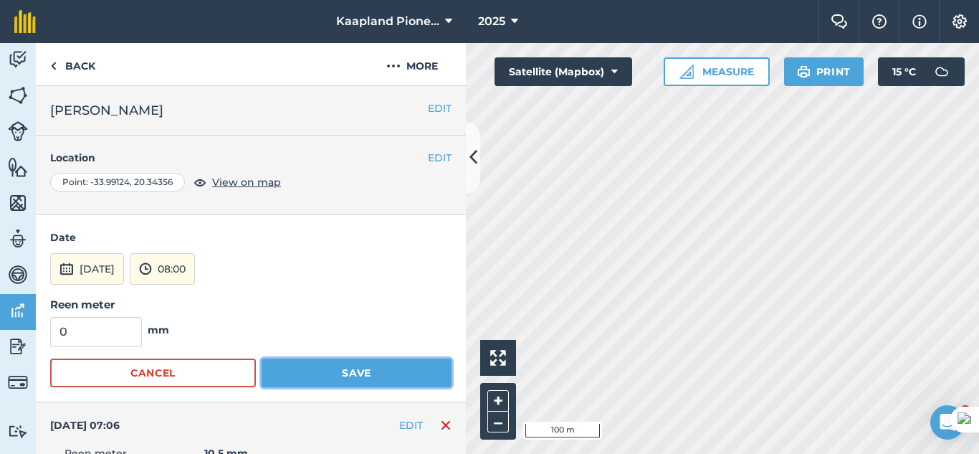
click at [295, 374] on button "Save" at bounding box center [357, 372] width 190 height 29
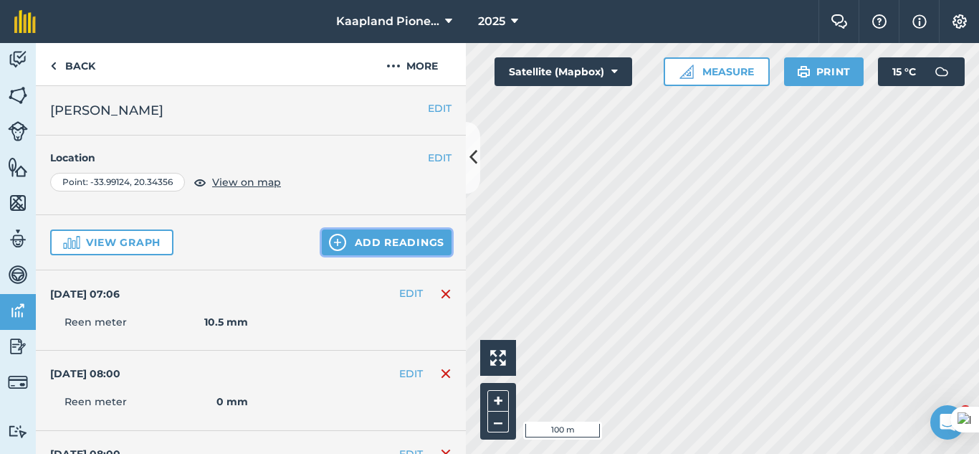
click at [395, 237] on button "Add readings" at bounding box center [387, 242] width 130 height 26
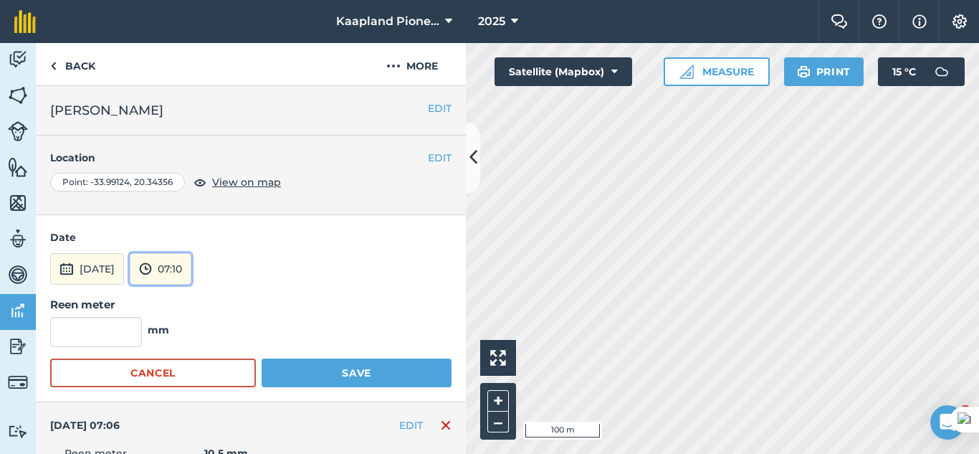
click at [191, 270] on button "07:10" at bounding box center [161, 269] width 62 height 32
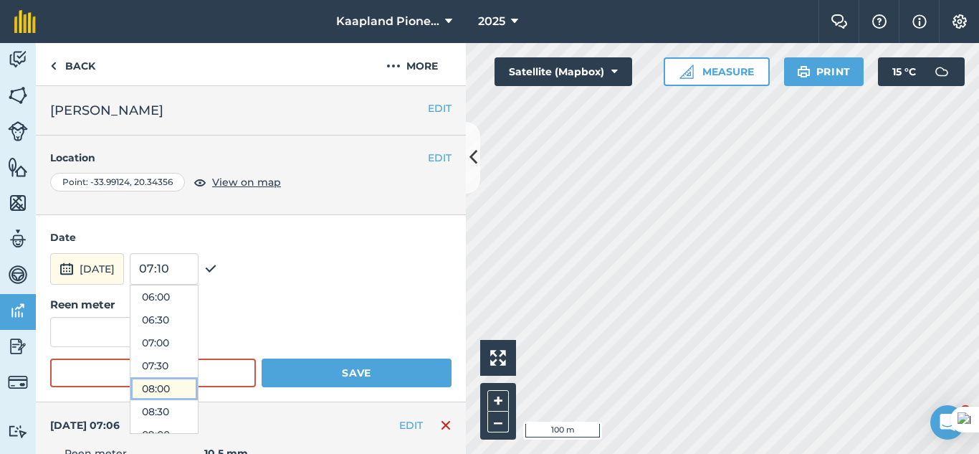
click at [189, 384] on button "08:00" at bounding box center [163, 388] width 67 height 23
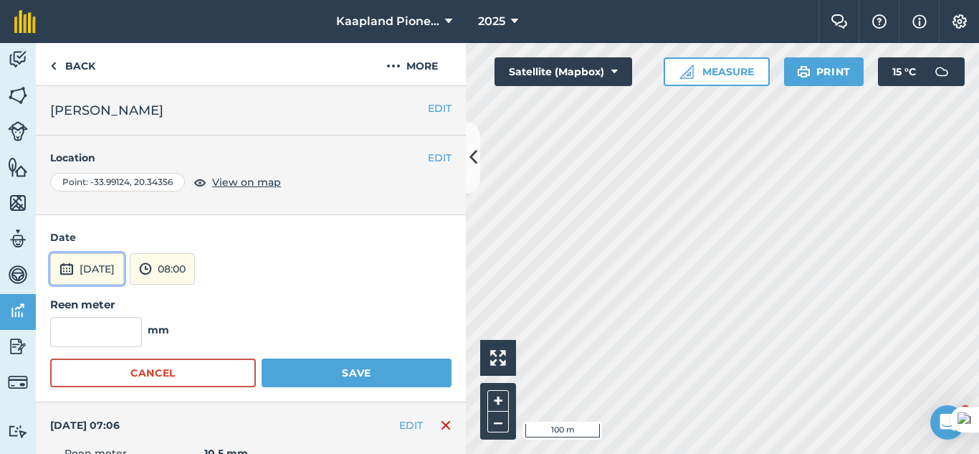
click at [114, 279] on button "[DATE]" at bounding box center [87, 269] width 74 height 32
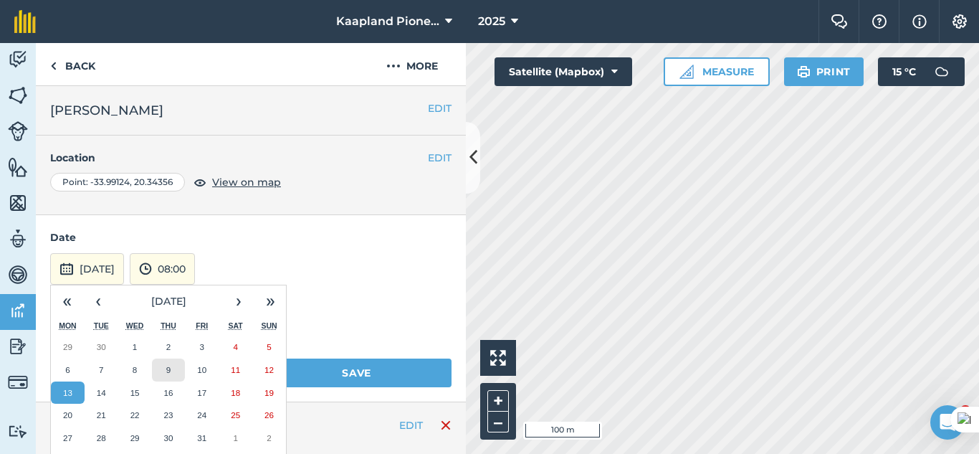
click at [165, 366] on button "9" at bounding box center [169, 369] width 34 height 23
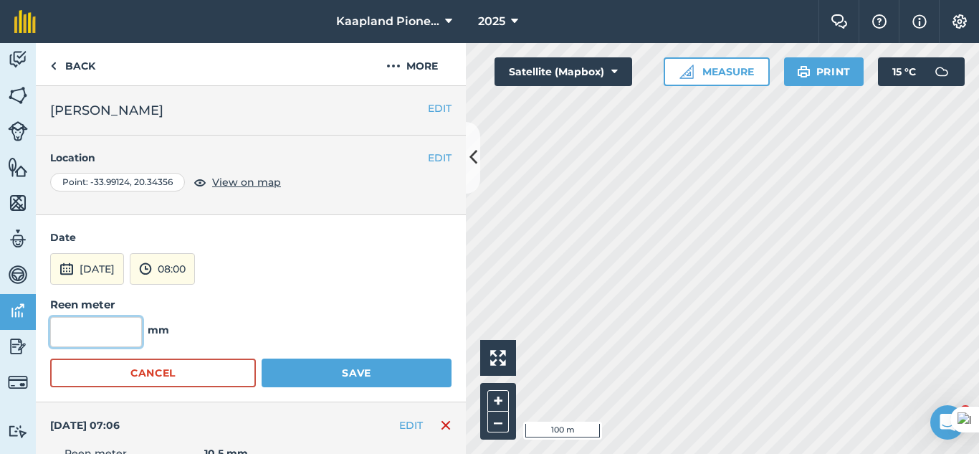
click at [90, 331] on input "text" at bounding box center [96, 332] width 92 height 30
type input "0"
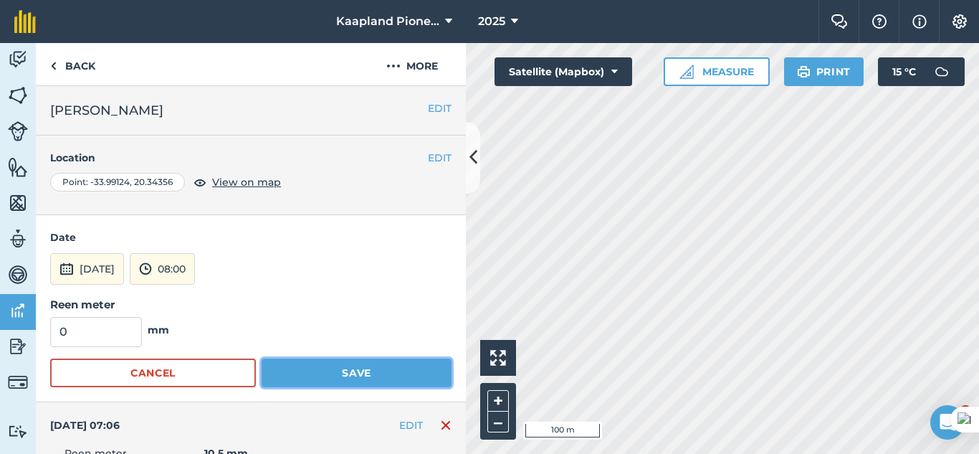
click at [336, 364] on button "Save" at bounding box center [357, 372] width 190 height 29
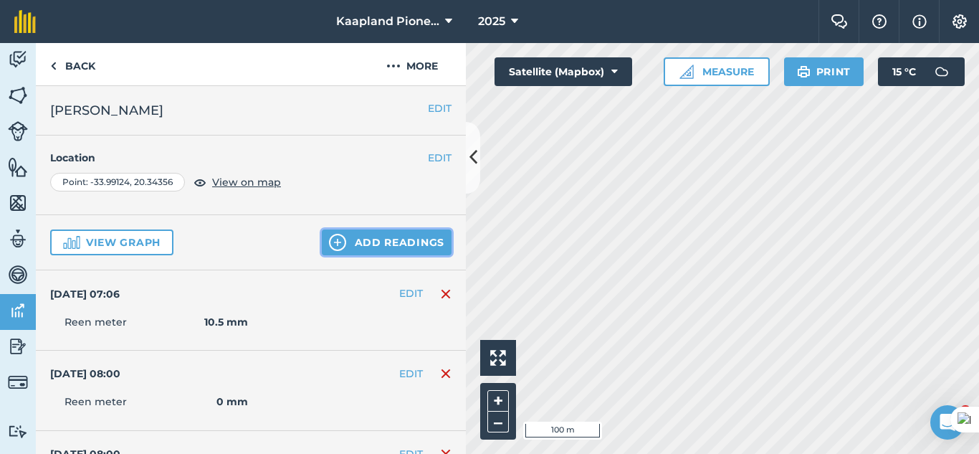
click at [341, 249] on button "Add readings" at bounding box center [387, 242] width 130 height 26
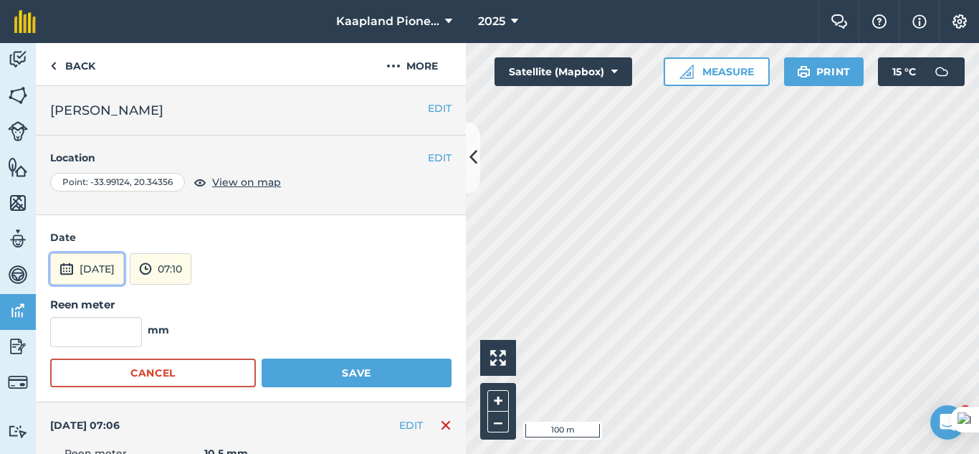
click at [99, 269] on button "[DATE]" at bounding box center [87, 269] width 74 height 32
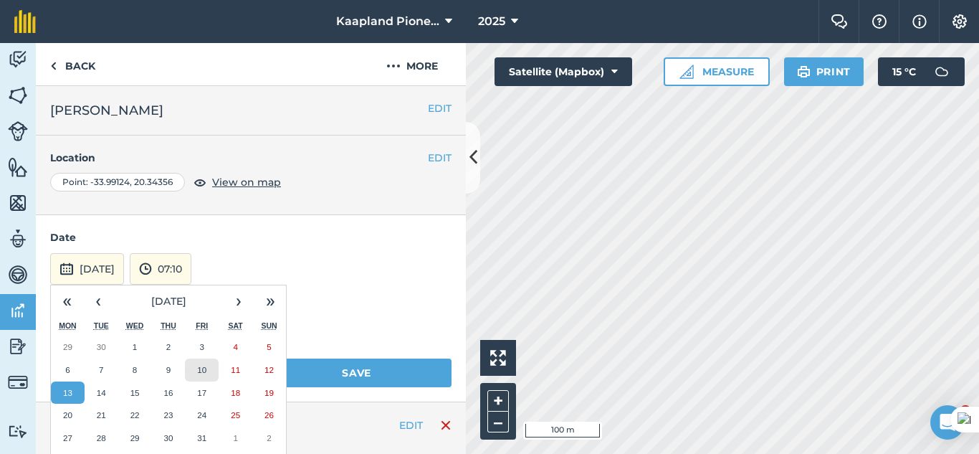
click at [214, 369] on button "10" at bounding box center [202, 369] width 34 height 23
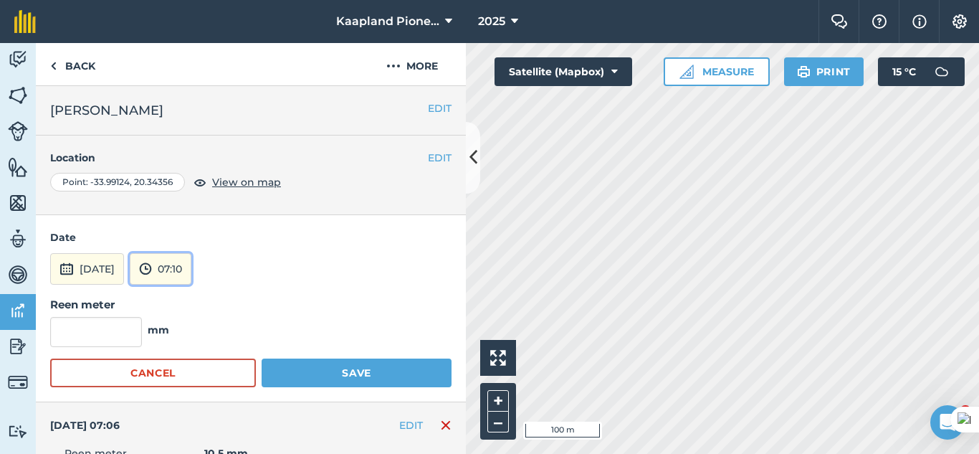
click at [191, 273] on button "07:10" at bounding box center [161, 269] width 62 height 32
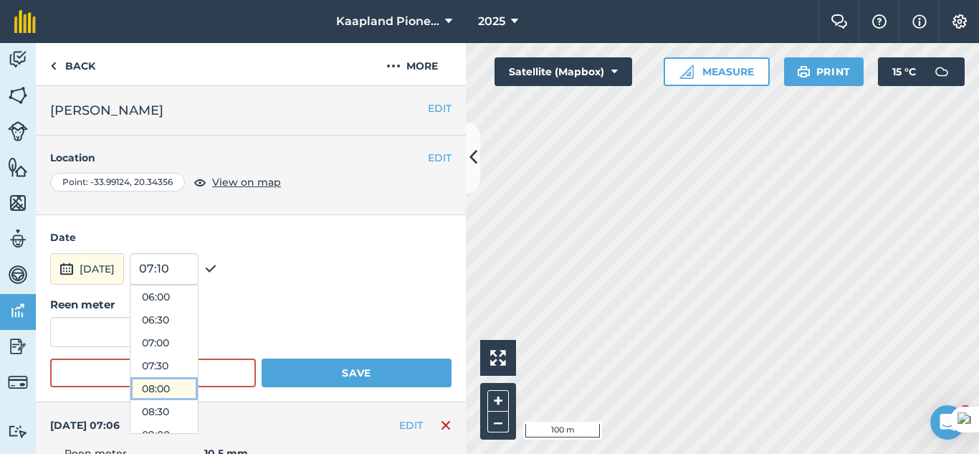
click at [198, 384] on button "08:00" at bounding box center [163, 388] width 67 height 23
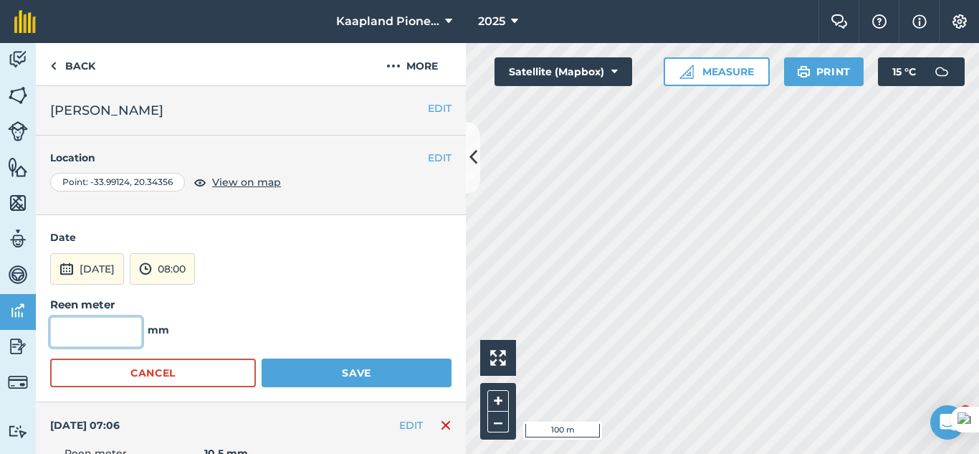
click at [95, 326] on input "text" at bounding box center [96, 332] width 92 height 30
type input "0"
click at [320, 389] on div "Date [DATE] 08:00 Reen meter 0 mm Cancel Save" at bounding box center [251, 308] width 430 height 186
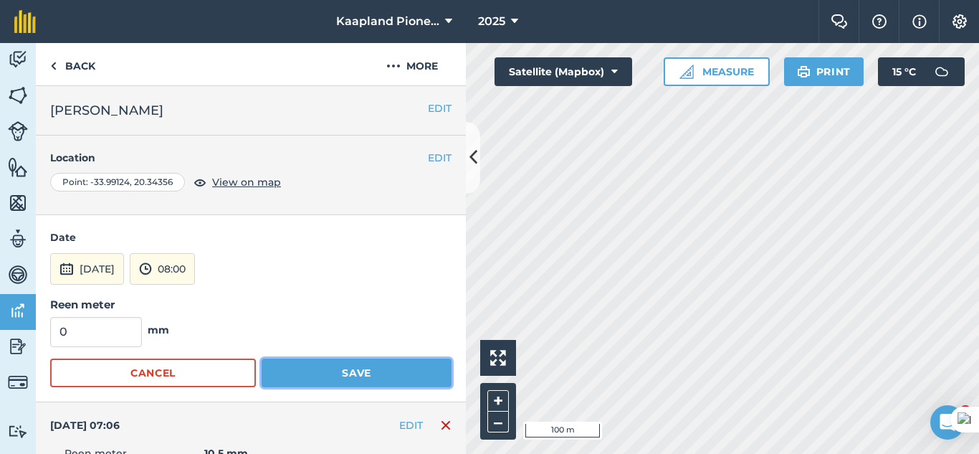
click at [329, 374] on button "Save" at bounding box center [357, 372] width 190 height 29
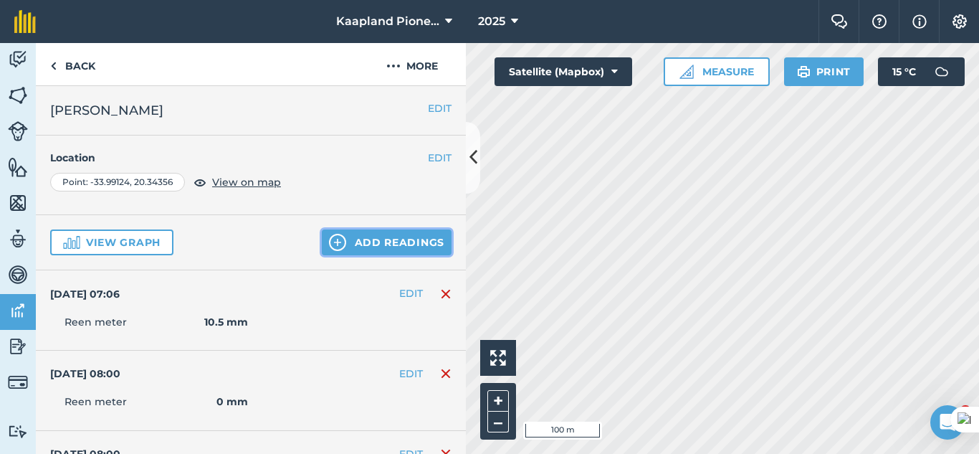
click at [364, 242] on button "Add readings" at bounding box center [387, 242] width 130 height 26
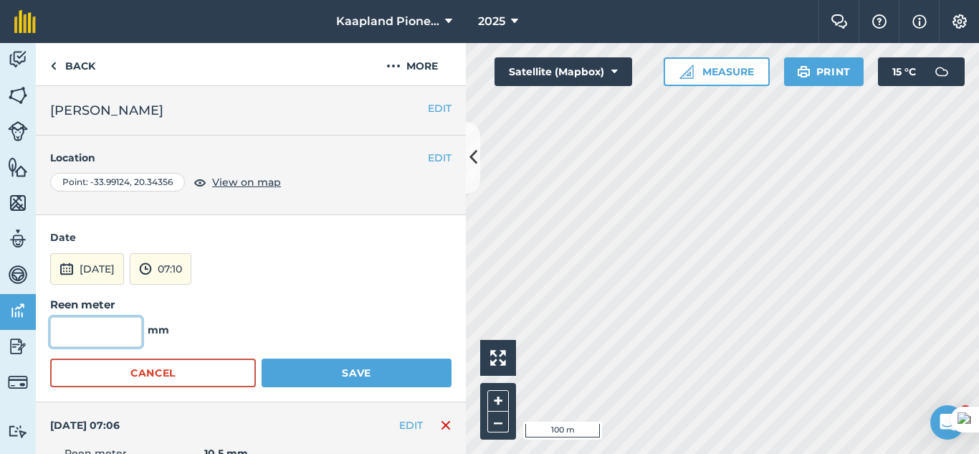
click at [113, 334] on input "text" at bounding box center [96, 332] width 92 height 30
type input "0"
click at [120, 278] on button "[DATE]" at bounding box center [87, 269] width 74 height 32
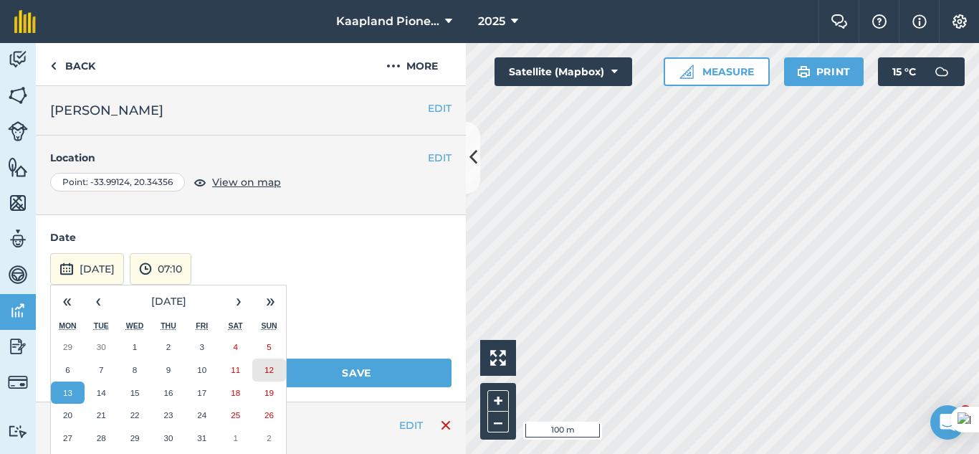
click at [273, 373] on abbr "12" at bounding box center [269, 369] width 9 height 9
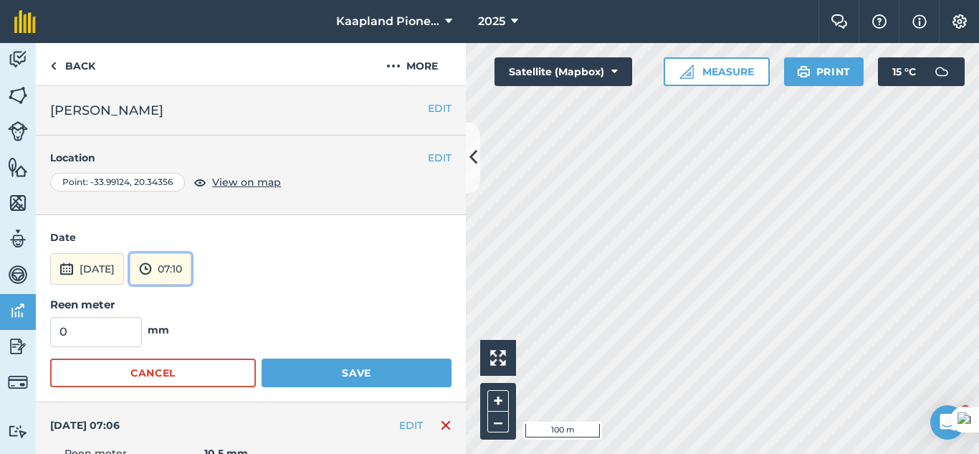
click at [152, 271] on img at bounding box center [145, 268] width 13 height 17
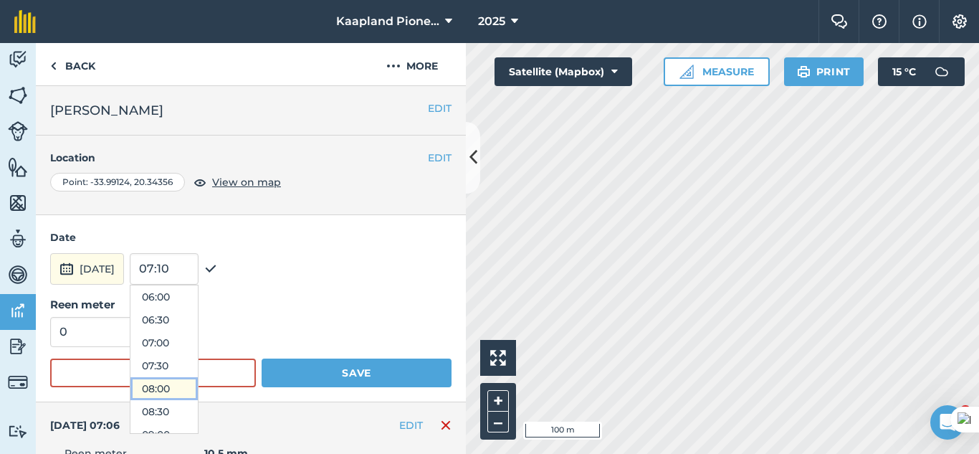
click at [189, 378] on button "08:00" at bounding box center [163, 388] width 67 height 23
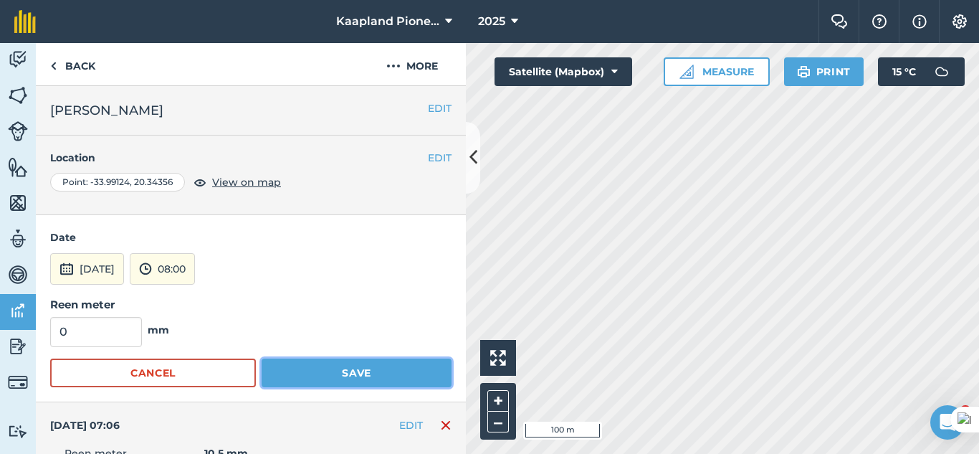
click at [393, 375] on button "Save" at bounding box center [357, 372] width 190 height 29
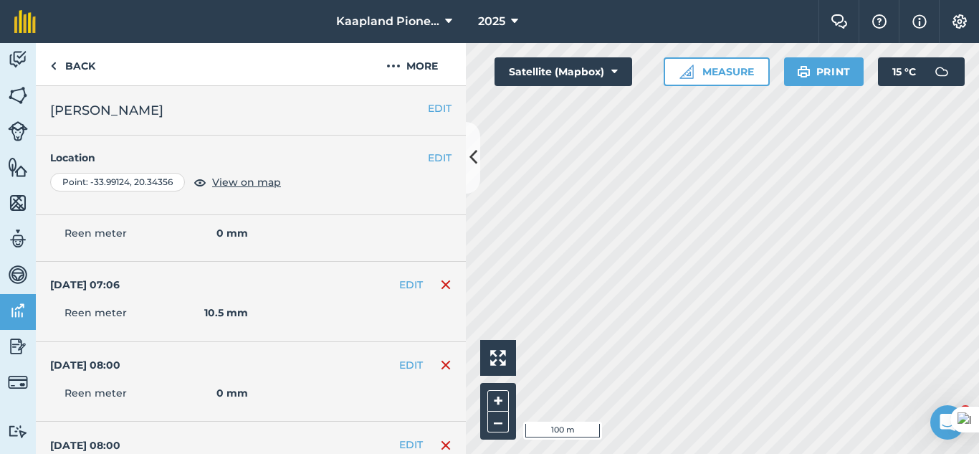
scroll to position [0, 0]
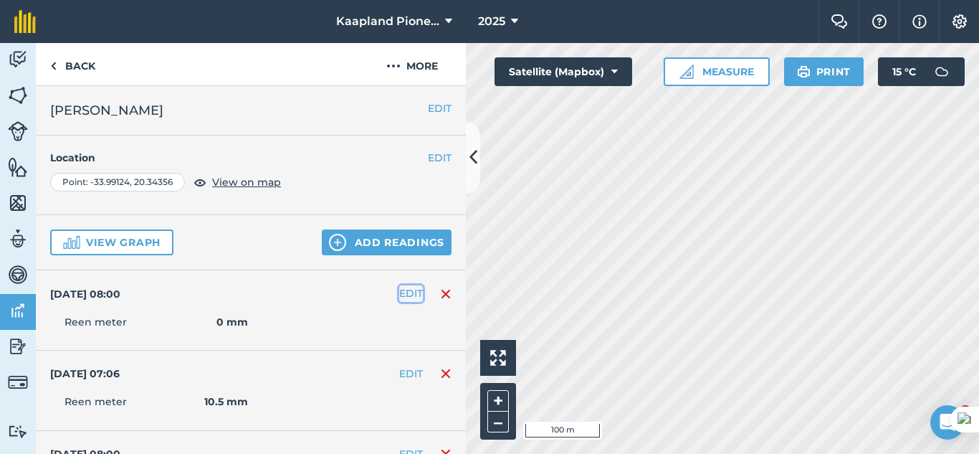
click at [406, 296] on button "EDIT" at bounding box center [411, 293] width 24 height 16
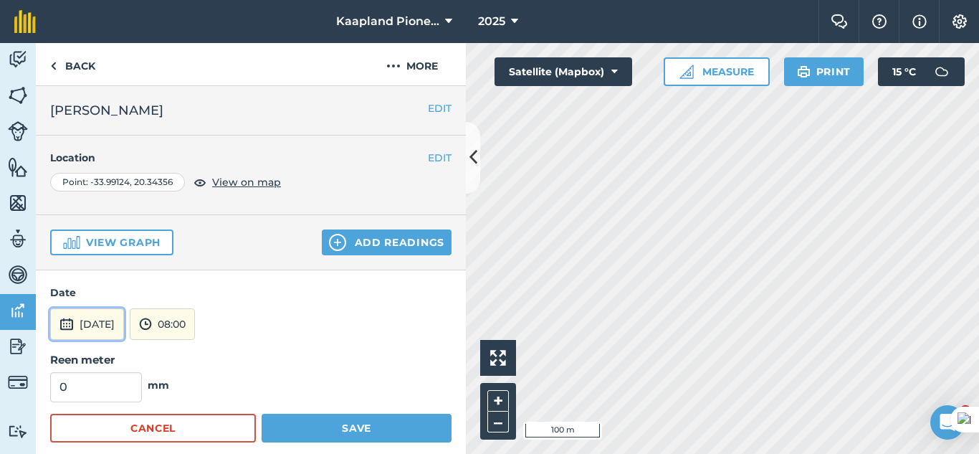
click at [82, 317] on button "[DATE]" at bounding box center [87, 324] width 74 height 32
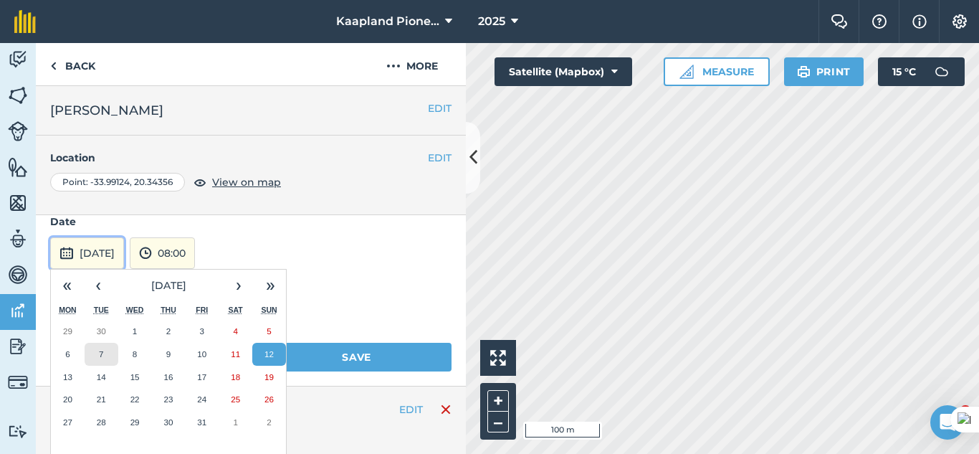
scroll to position [72, 0]
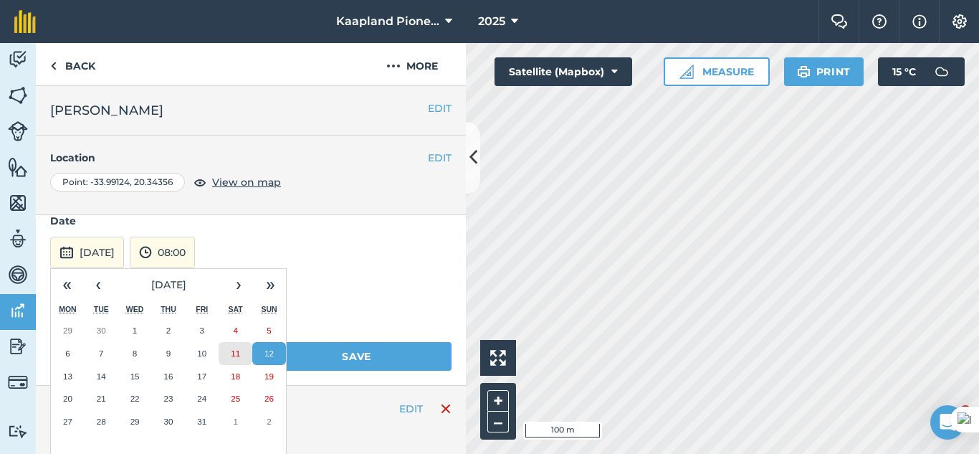
click at [239, 358] on button "11" at bounding box center [236, 353] width 34 height 23
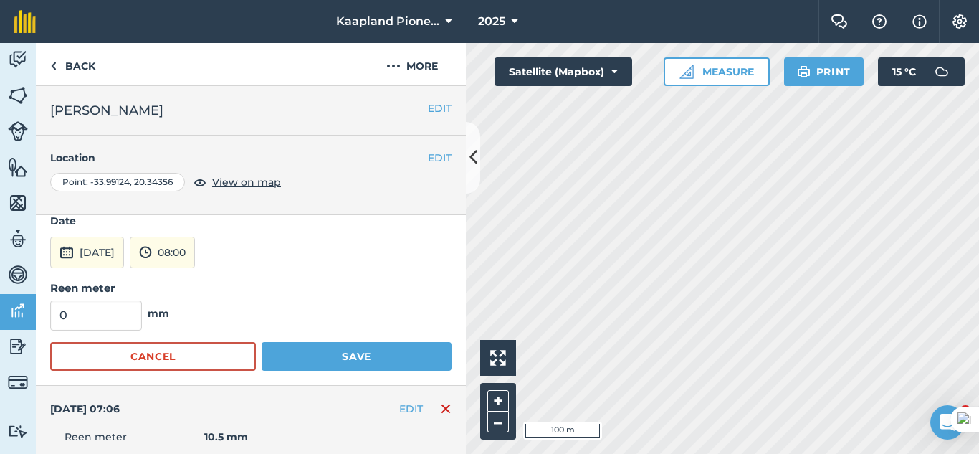
click at [331, 372] on div "Date [DATE] 08:00 Reen meter 0 mm Cancel Save" at bounding box center [251, 292] width 430 height 186
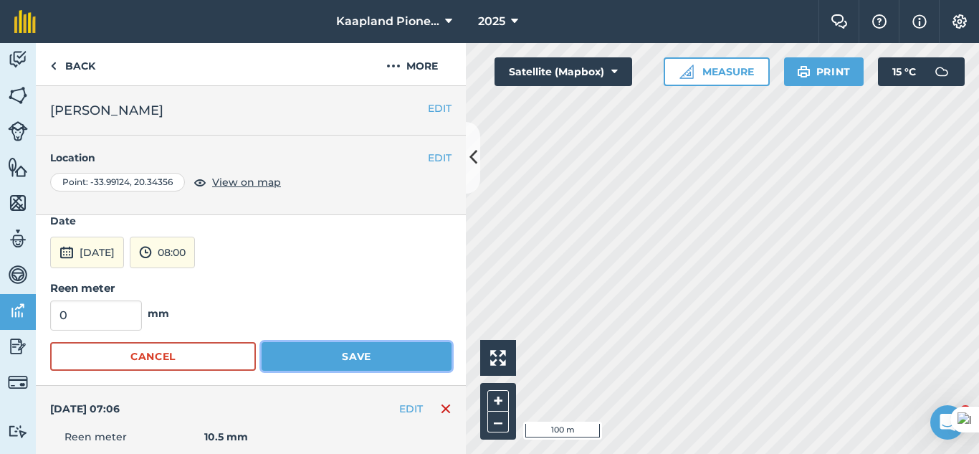
click at [348, 350] on button "Save" at bounding box center [357, 356] width 190 height 29
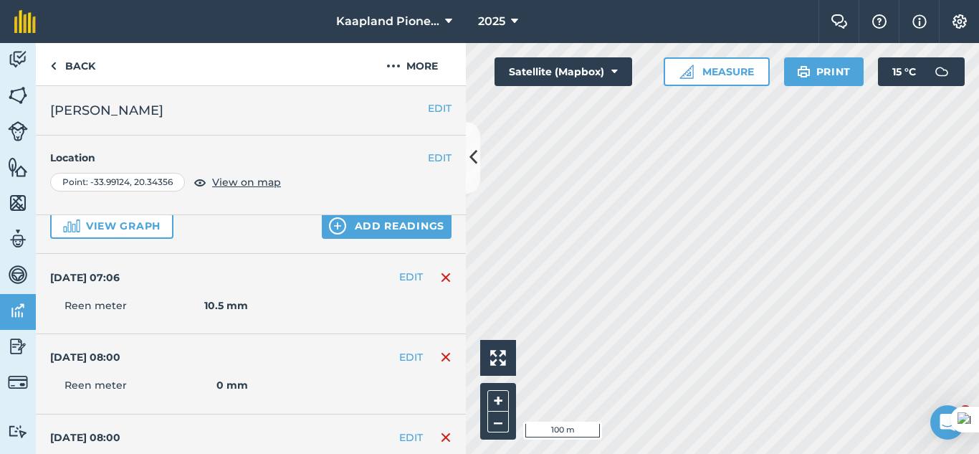
scroll to position [0, 0]
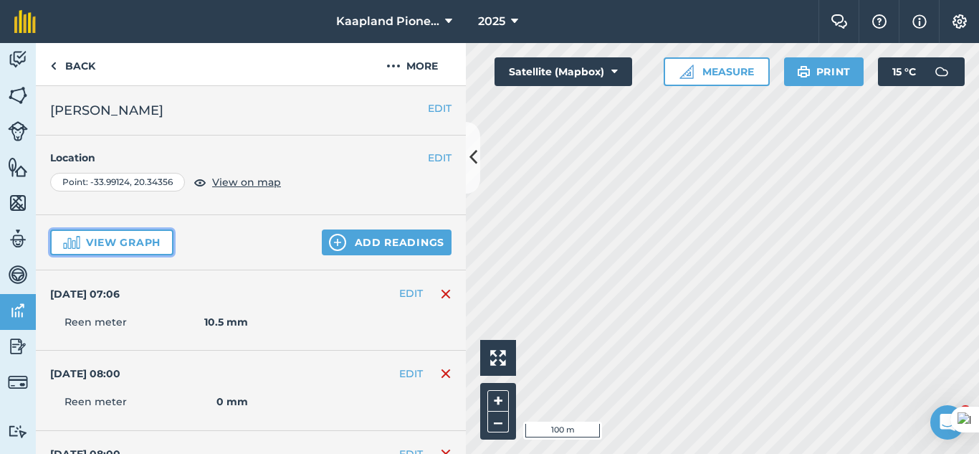
click at [138, 232] on button "View graph" at bounding box center [111, 242] width 123 height 26
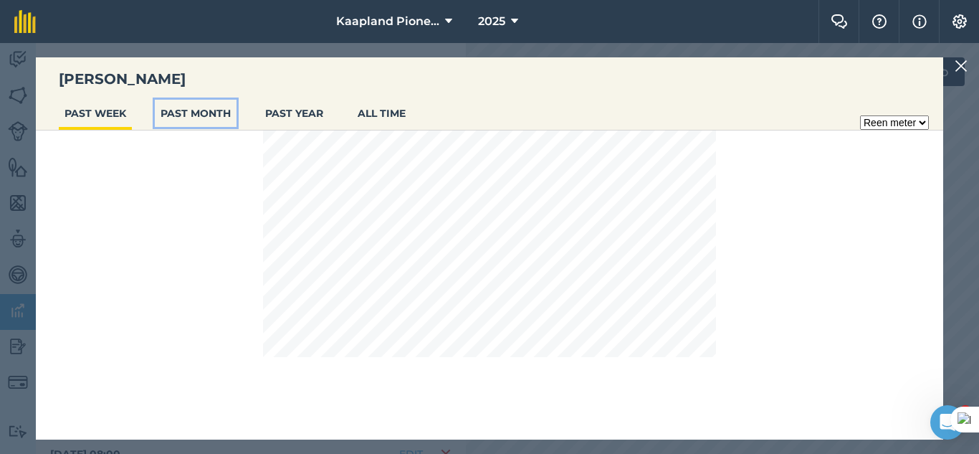
click at [211, 107] on button "PAST MONTH" at bounding box center [196, 113] width 82 height 27
click at [959, 70] on img at bounding box center [961, 65] width 13 height 17
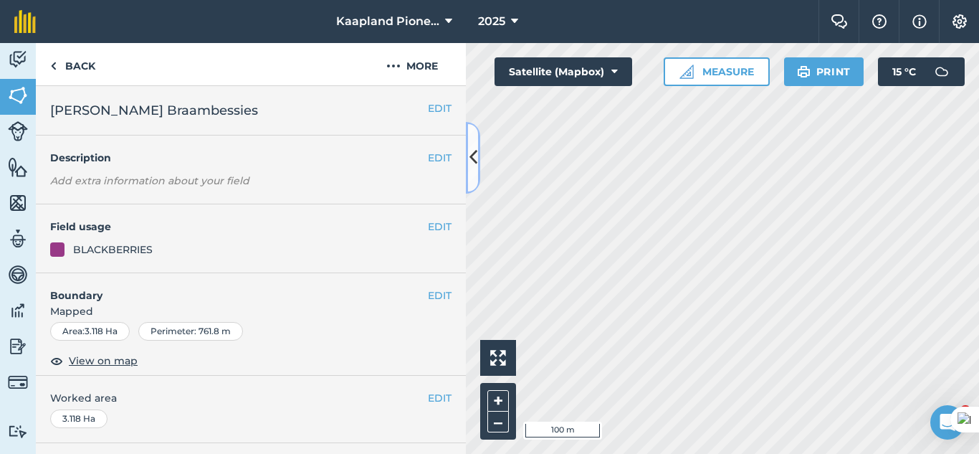
click at [470, 168] on icon at bounding box center [474, 157] width 8 height 25
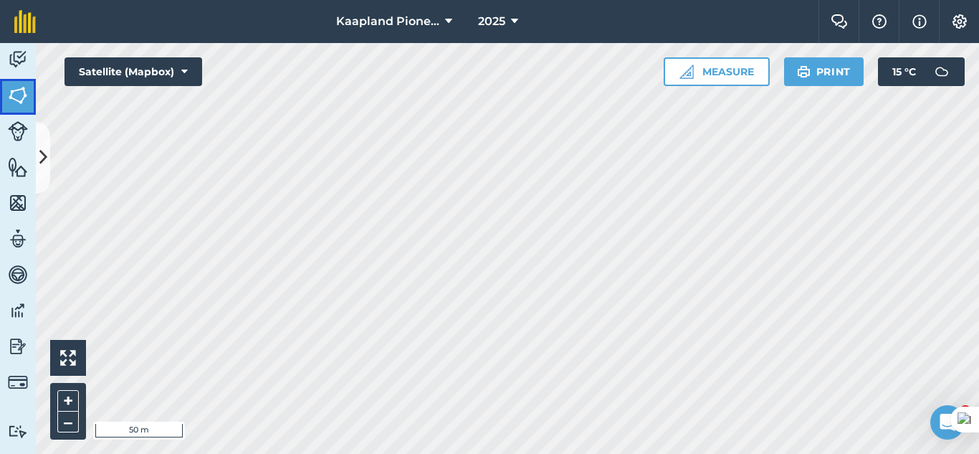
click at [22, 89] on img at bounding box center [18, 96] width 20 height 22
click at [16, 269] on img at bounding box center [18, 275] width 20 height 22
click at [16, 239] on img at bounding box center [18, 239] width 20 height 22
click at [11, 211] on img at bounding box center [18, 203] width 20 height 22
click at [12, 167] on img at bounding box center [18, 167] width 20 height 22
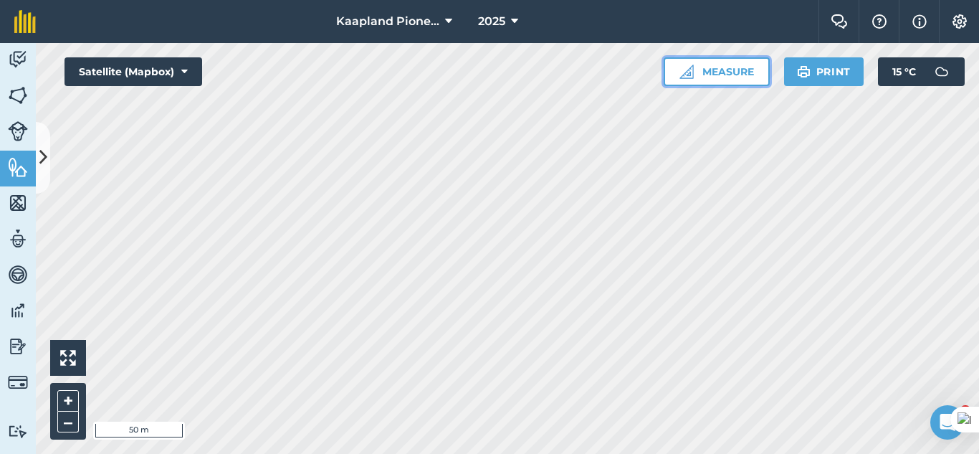
click at [698, 76] on button "Measure" at bounding box center [717, 71] width 106 height 29
